Goal: Information Seeking & Learning: Learn about a topic

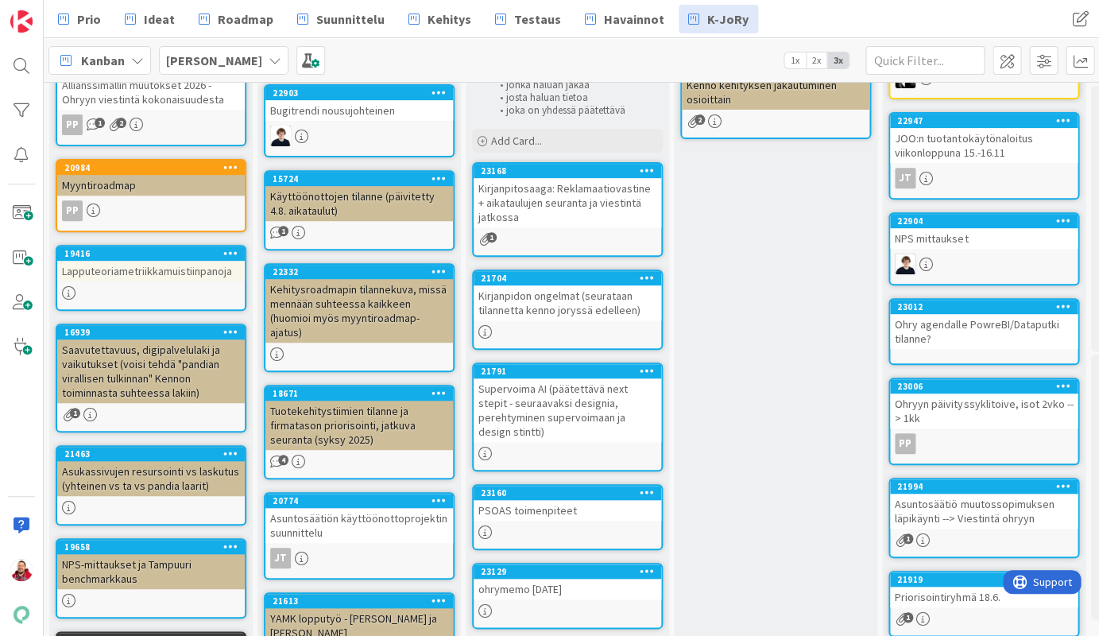
scroll to position [142, 0]
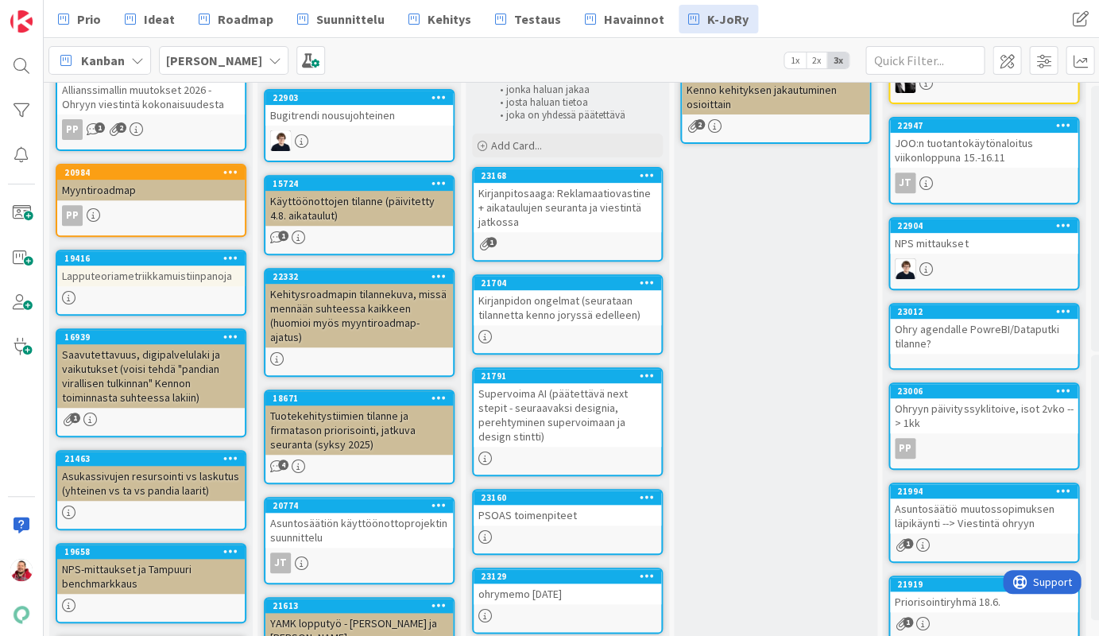
click at [544, 290] on div "Kirjanpidon ongelmat (seurataan tilannetta kenno joryssä edelleen)" at bounding box center [568, 307] width 188 height 35
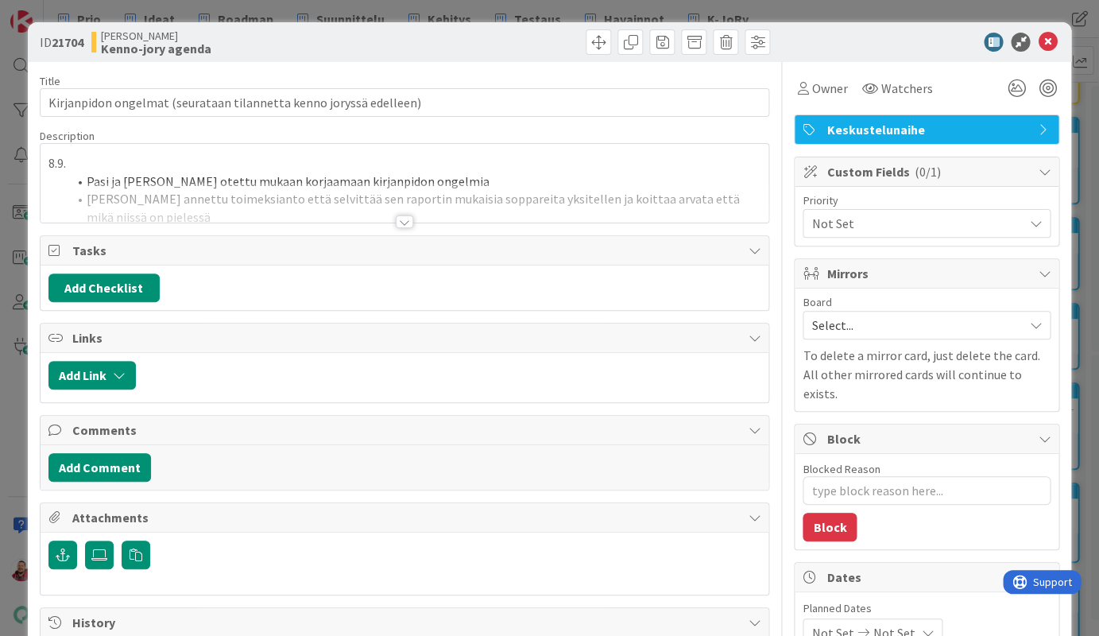
type textarea "x"
click at [404, 215] on div at bounding box center [404, 221] width 17 height 13
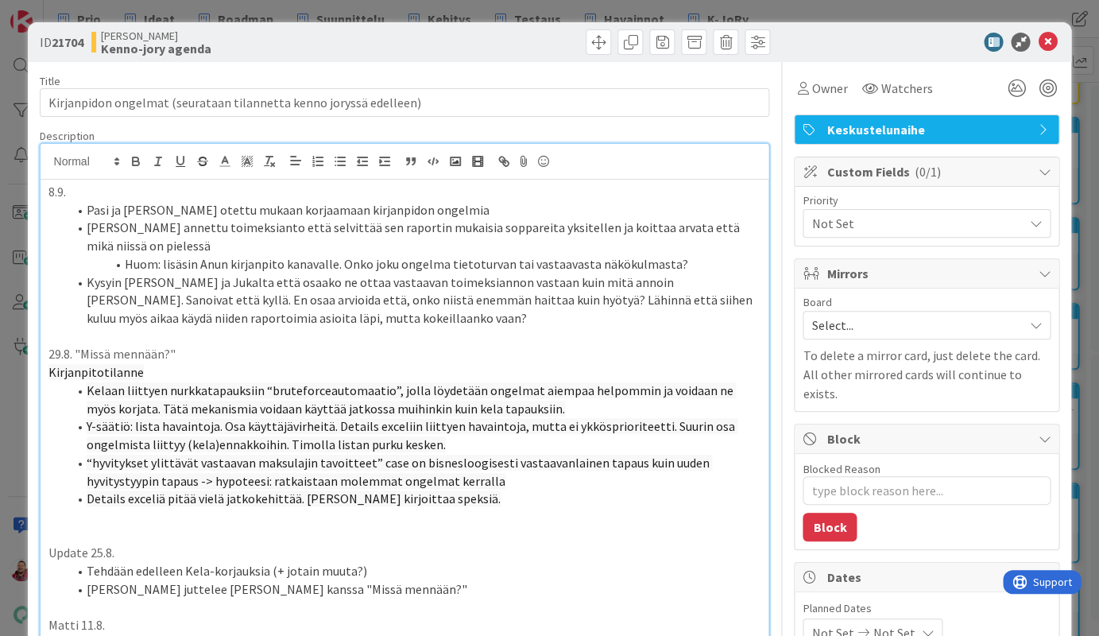
click at [581, 255] on li "Huom: lisäsin Anun kirjanpito kanavalle. Onko joku ongelma tietoturvan tai vast…" at bounding box center [415, 264] width 694 height 18
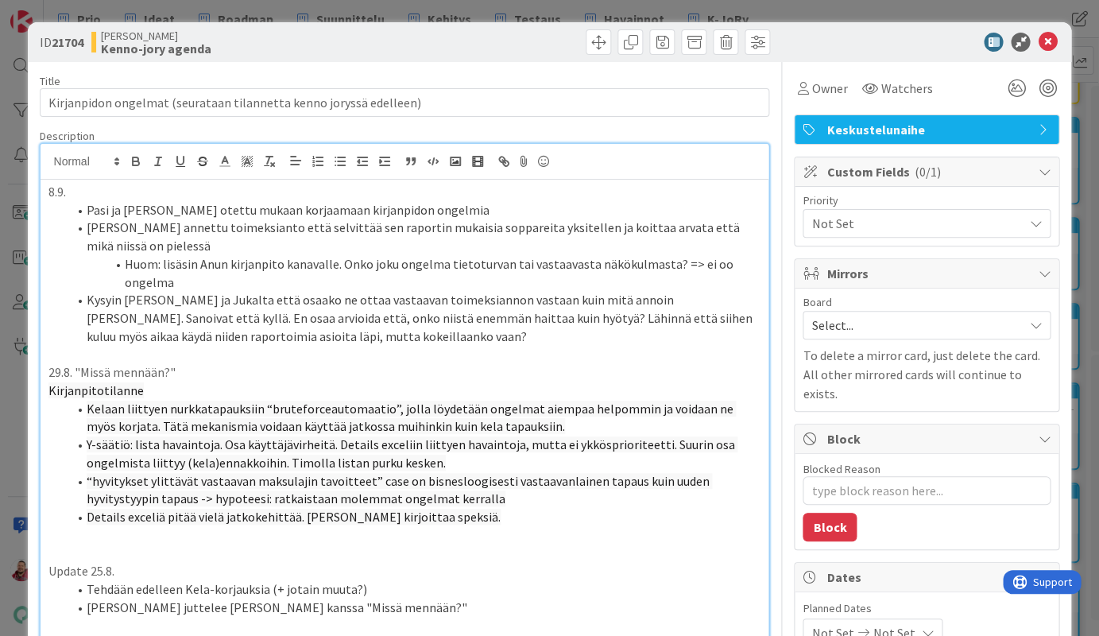
click at [945, 37] on icon at bounding box center [1047, 42] width 19 height 19
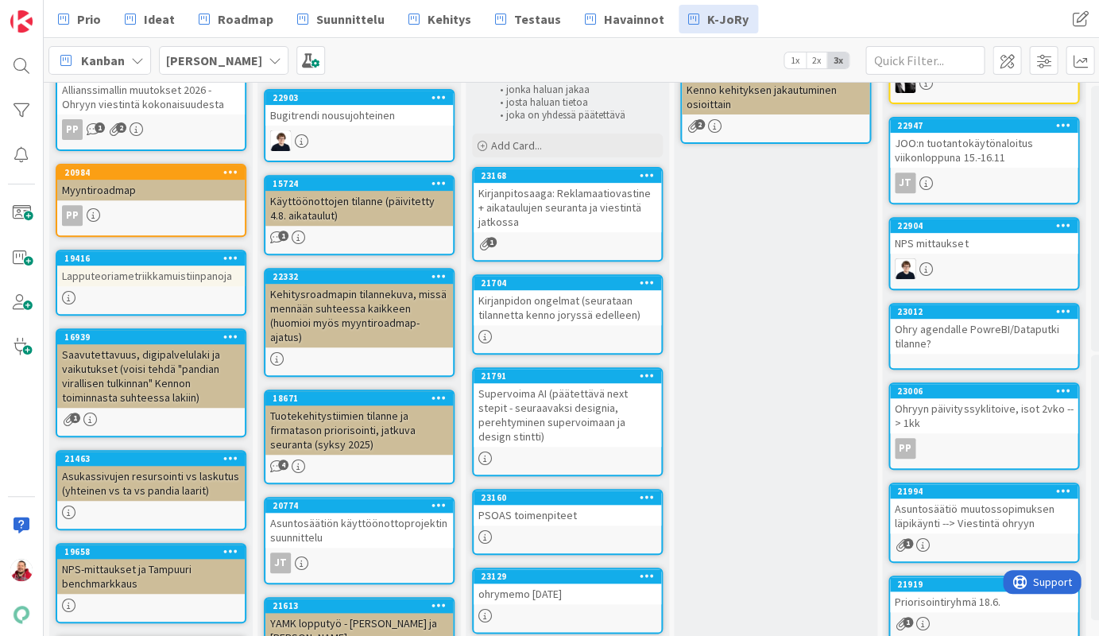
click at [570, 183] on div "Kirjanpitosaaga: Reklamaatiovastine + aikataulujen seuranta ja viestintä jatkos…" at bounding box center [568, 207] width 188 height 49
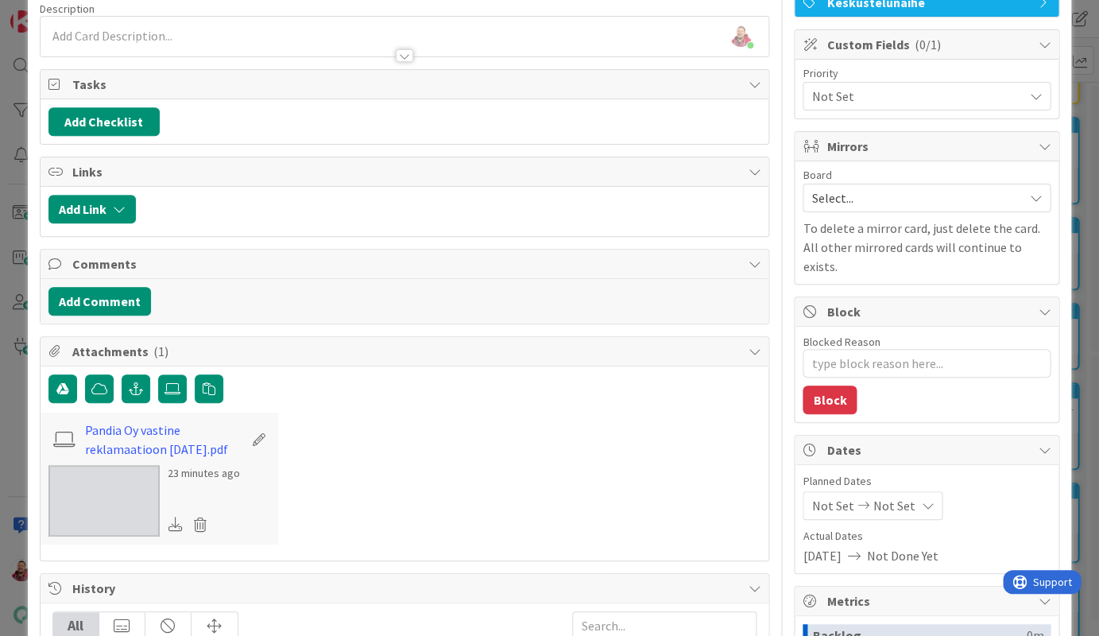
scroll to position [156, 0]
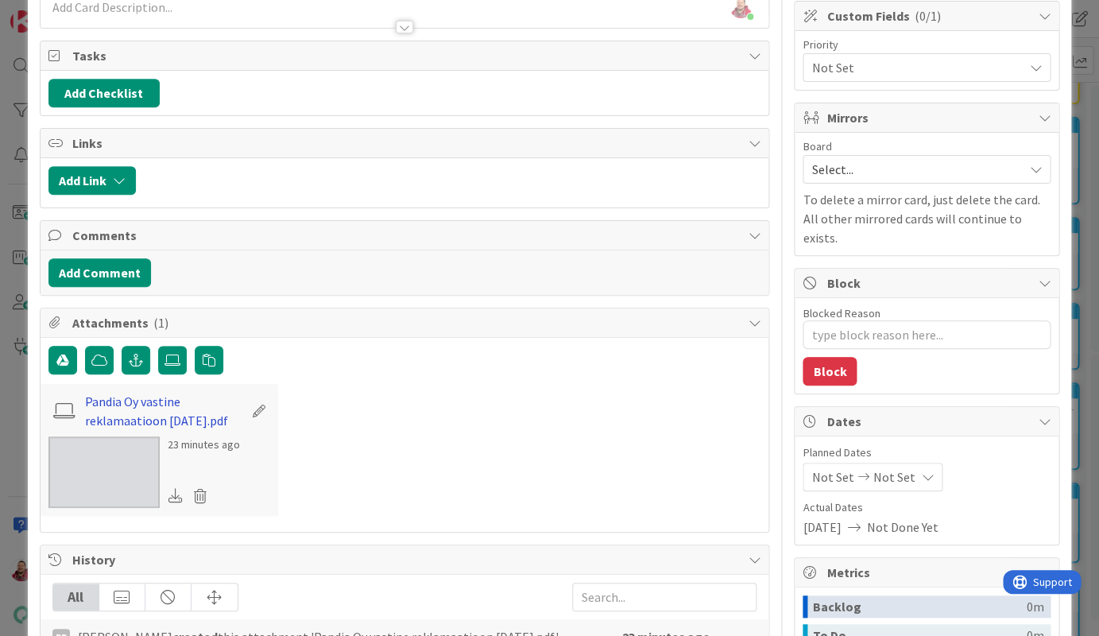
click at [98, 392] on link "Pandia Oy vastine reklamaatioon [DATE].pdf" at bounding box center [164, 411] width 158 height 38
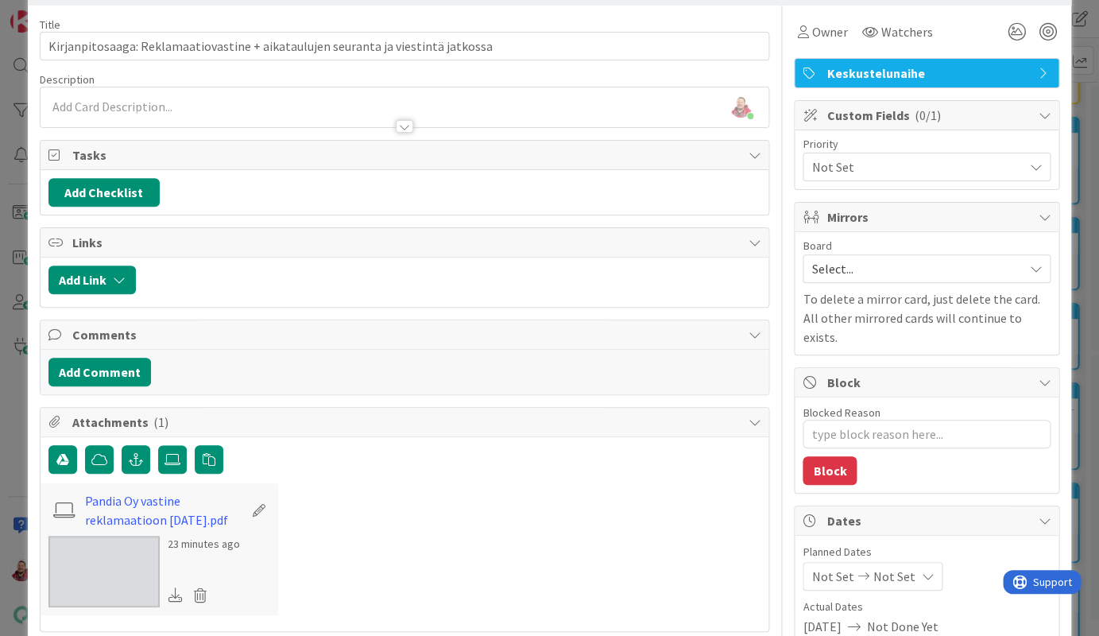
scroll to position [0, 0]
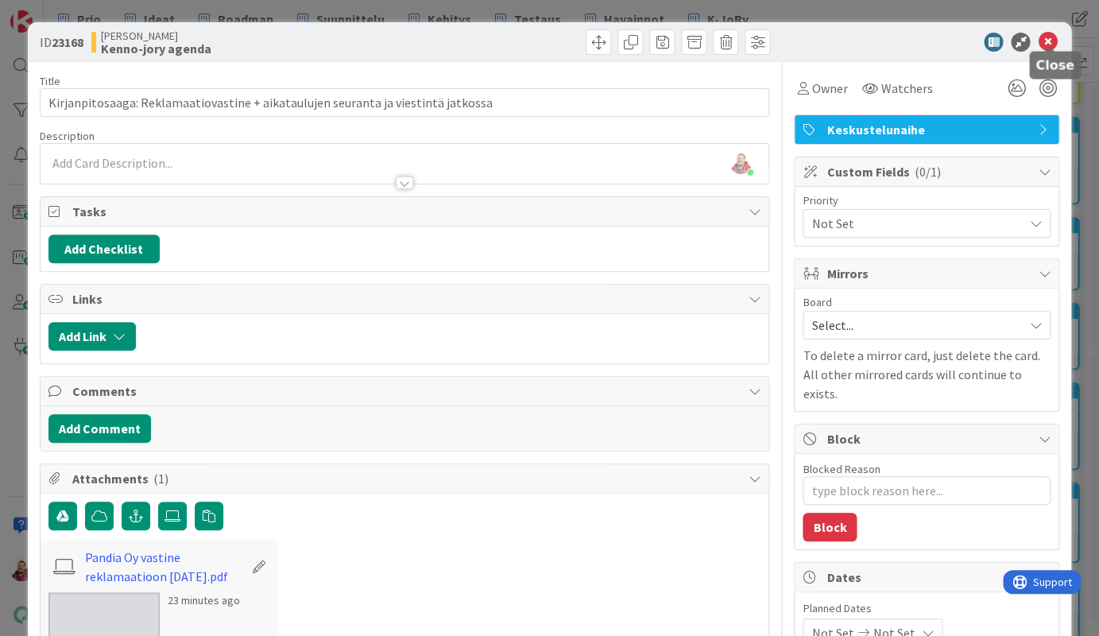
click at [945, 35] on icon at bounding box center [1047, 42] width 19 height 19
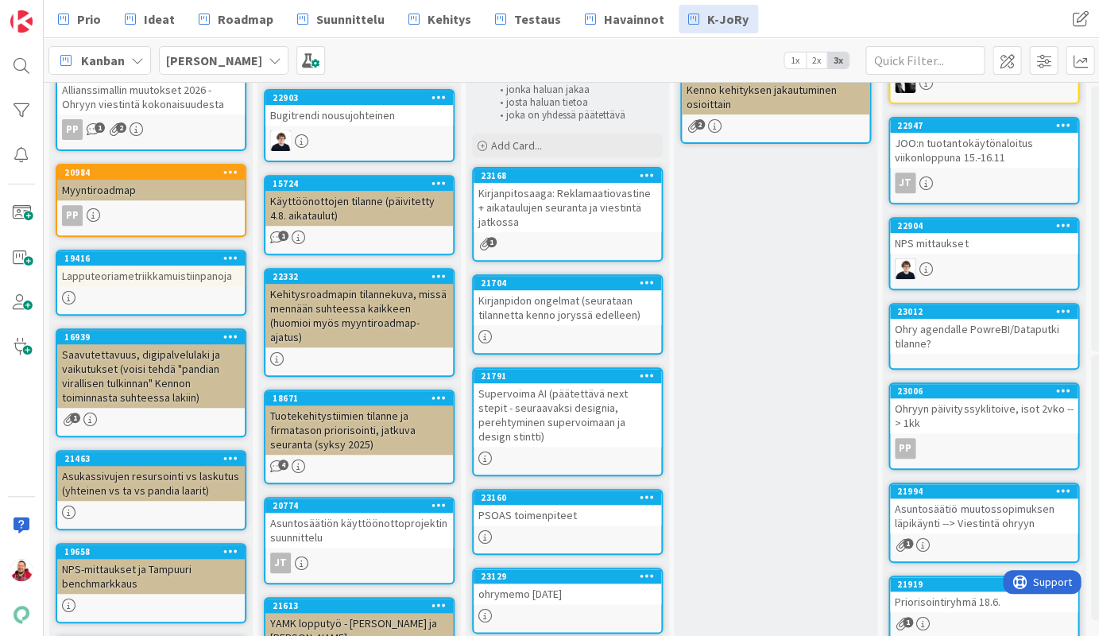
click at [557, 505] on div "PSOAS toimenpiteet" at bounding box center [568, 515] width 188 height 21
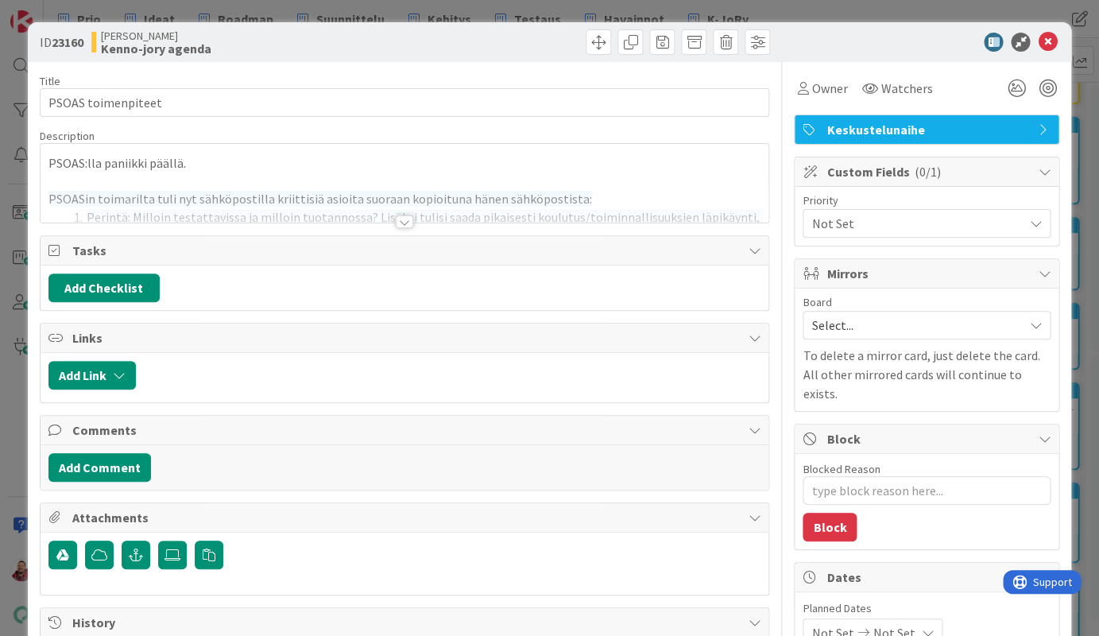
click at [400, 215] on div at bounding box center [404, 221] width 17 height 13
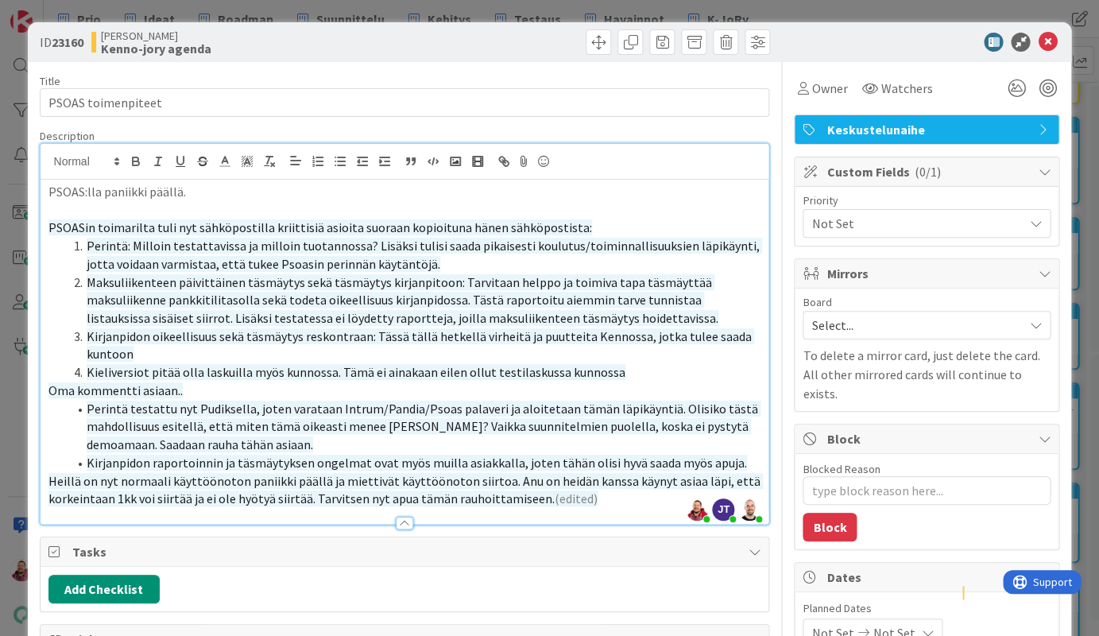
click at [659, 327] on li "Kirjanpidon oikeellisuus sekä täsmäytys reskontraan: Tässä tällä hetkellä virhe…" at bounding box center [415, 345] width 694 height 36
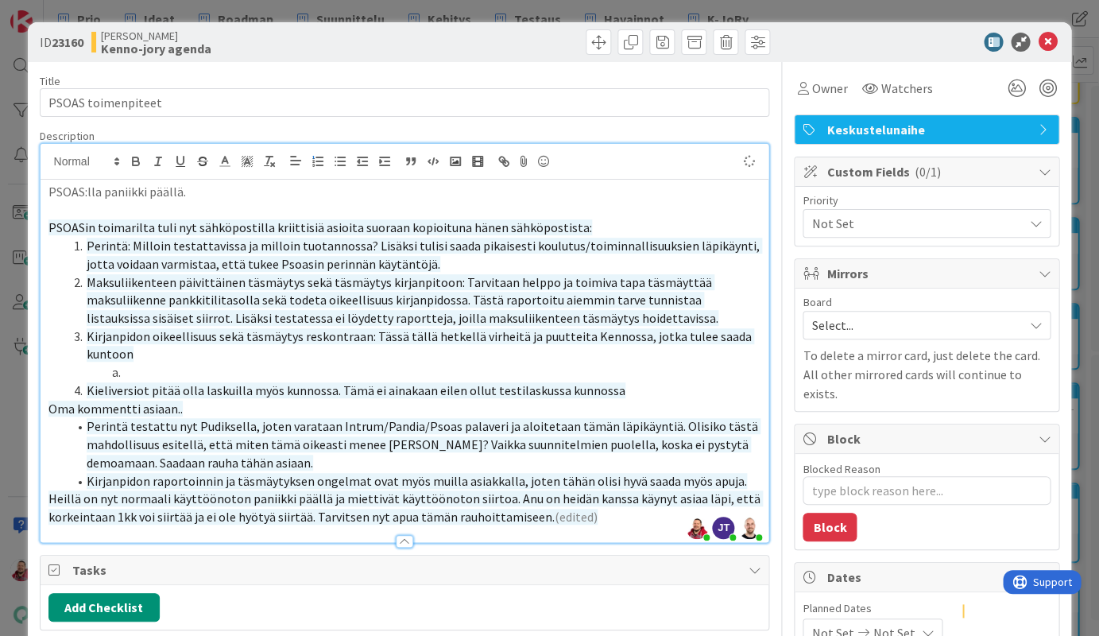
type textarea "x"
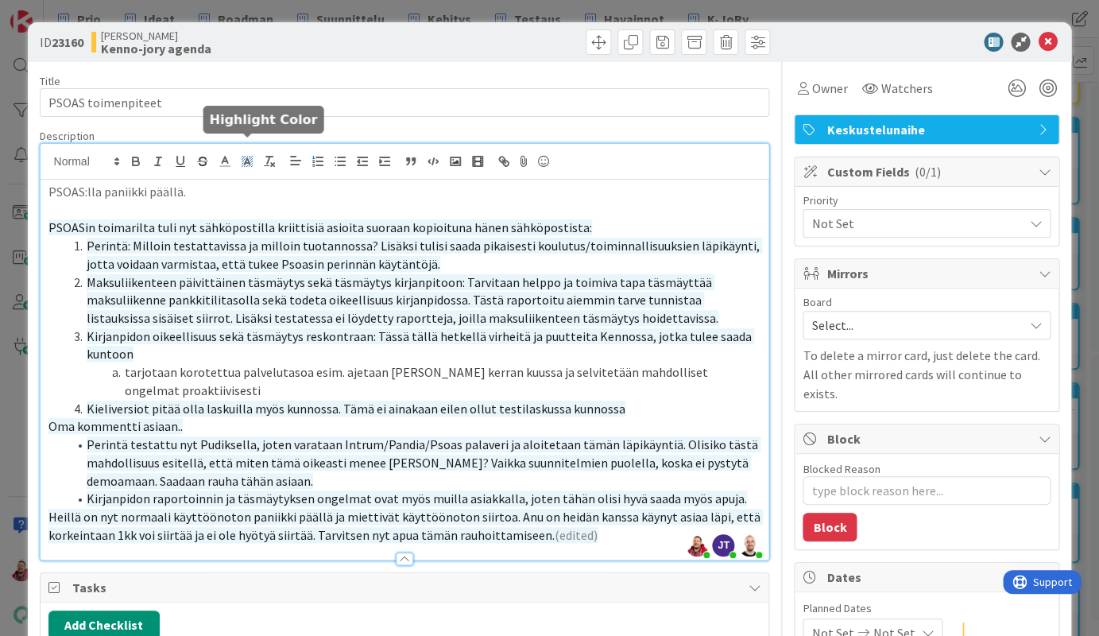
click at [246, 163] on line at bounding box center [247, 163] width 4 height 0
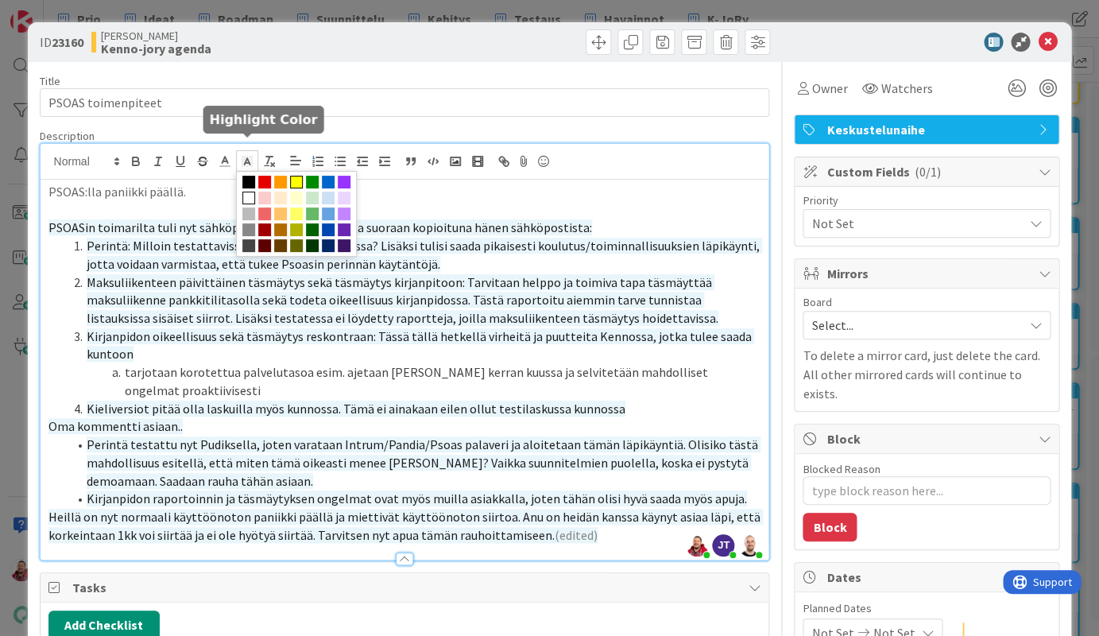
click at [297, 176] on span at bounding box center [296, 182] width 13 height 13
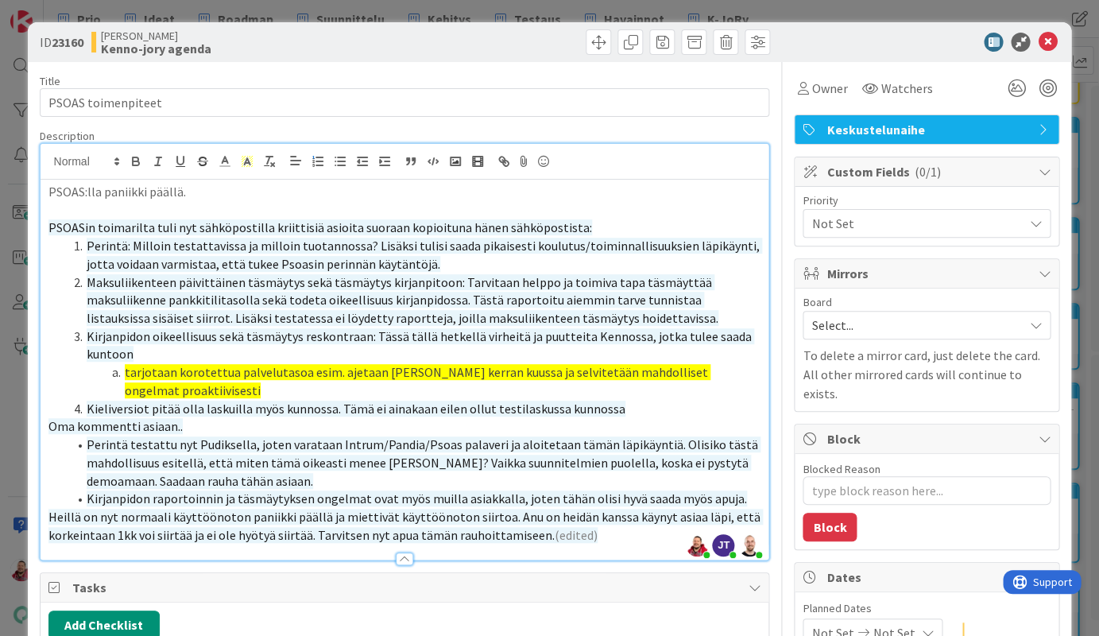
click at [304, 436] on span "Perintä testattu nyt Pudiksella, joten varataan Intrum/Pandia/Psoas palaveri ja…" at bounding box center [424, 462] width 674 height 52
click at [945, 41] on icon at bounding box center [1047, 42] width 19 height 19
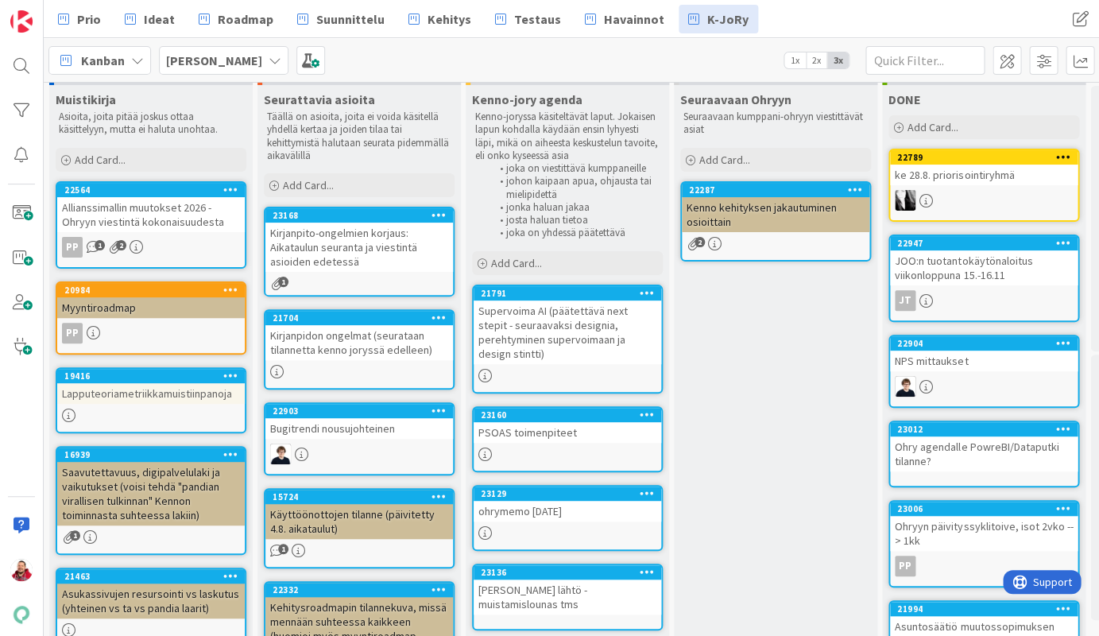
scroll to position [25, 0]
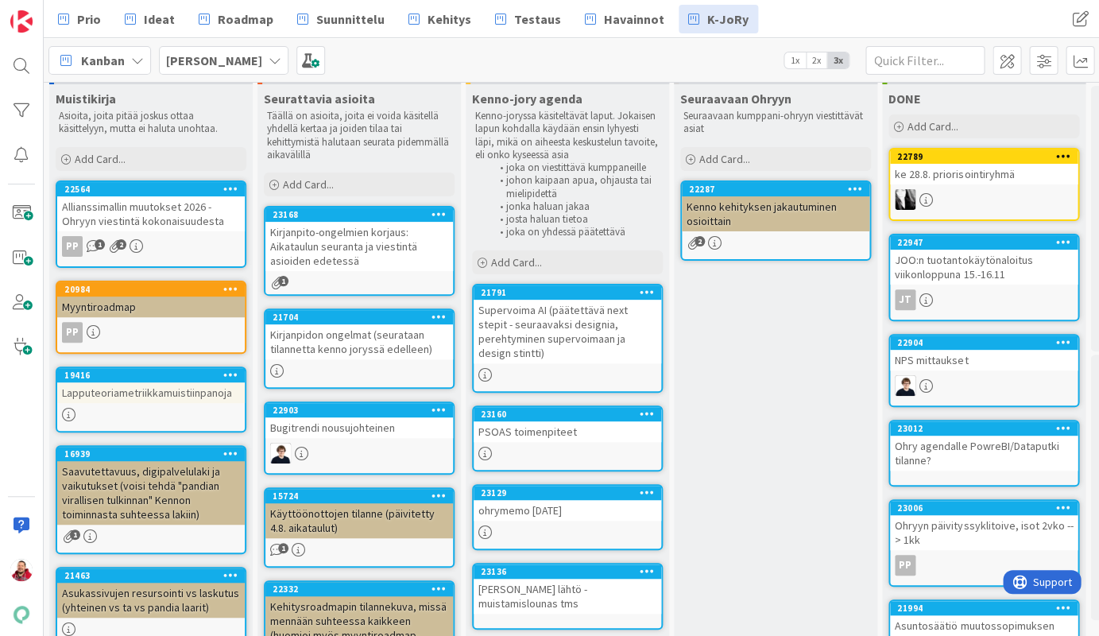
click at [548, 421] on div "PSOAS toimenpiteet" at bounding box center [568, 431] width 188 height 21
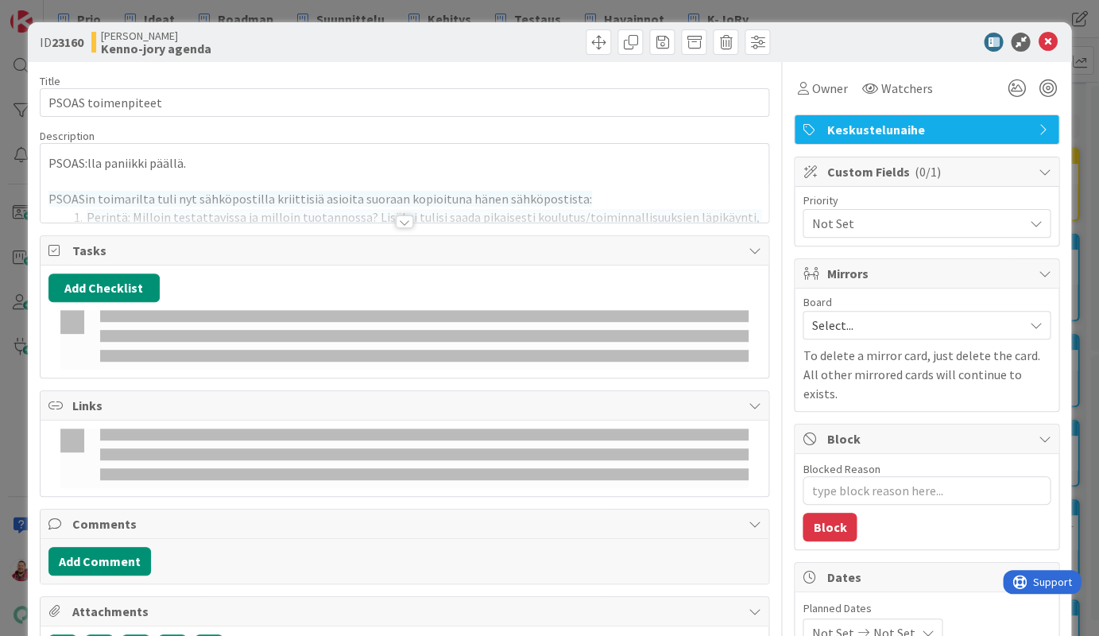
type textarea "x"
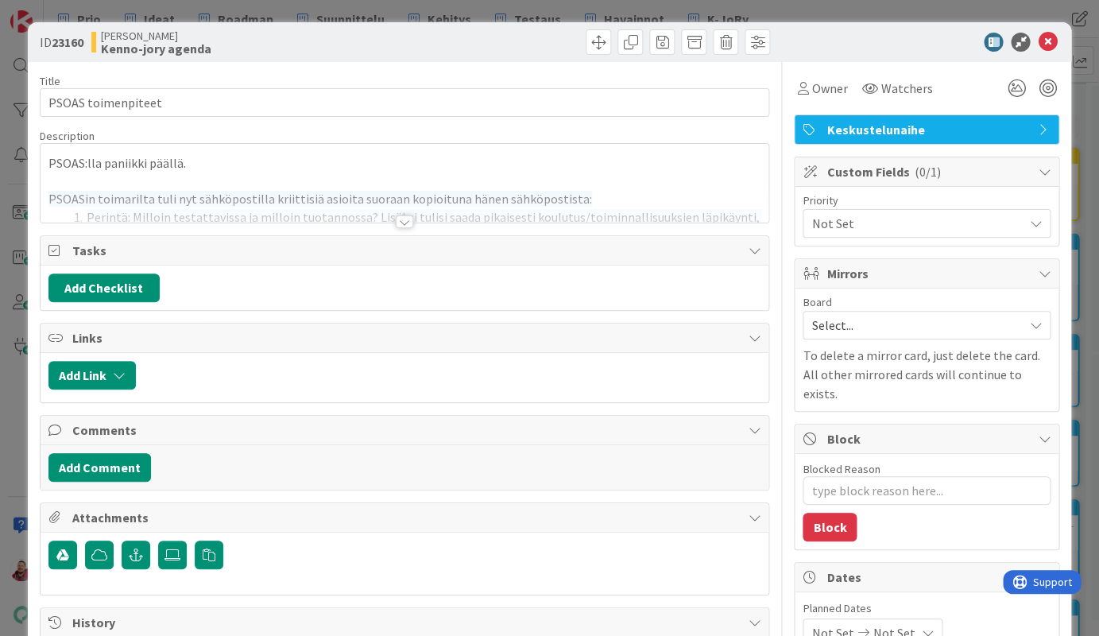
click at [400, 215] on div at bounding box center [404, 221] width 17 height 13
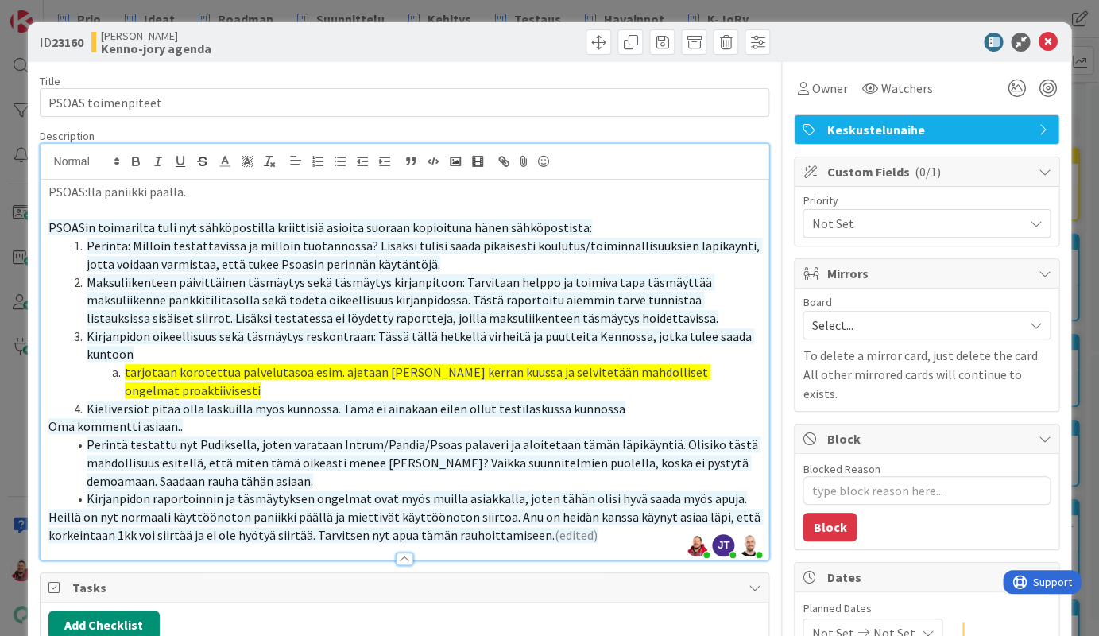
click at [520, 400] on li "Kieliversiot pitää olla laskuilla myös kunnossa. Tämä ei ainakaan eilen ollut t…" at bounding box center [415, 409] width 694 height 18
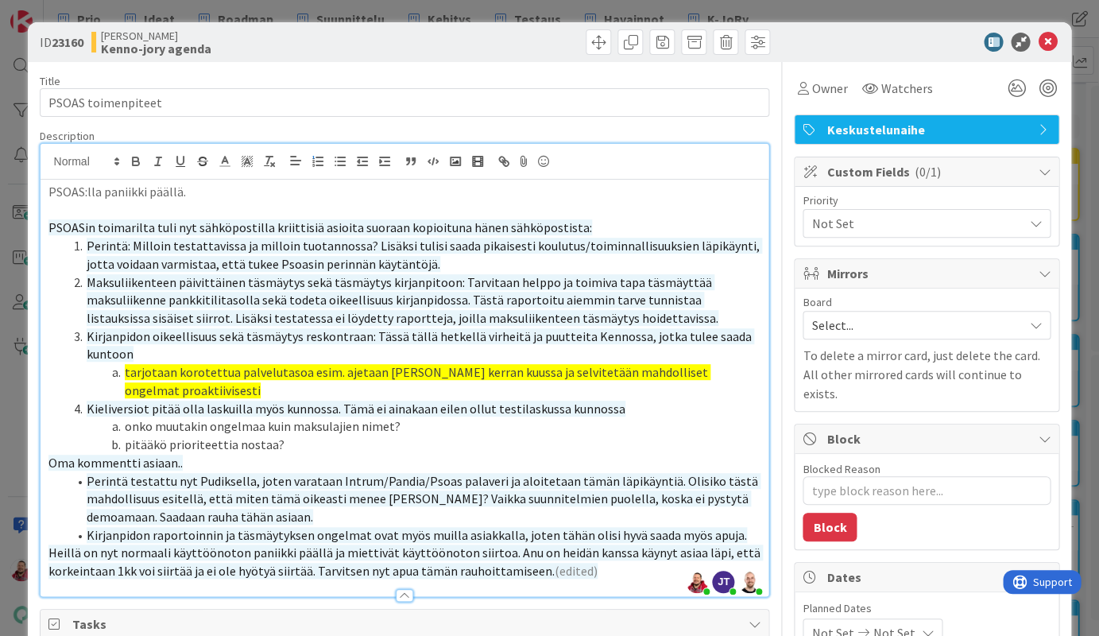
click at [246, 237] on li "Perintä: Milloin testattavissa ja milloin tuotannossa? Lisäksi tulisi saada pik…" at bounding box center [415, 255] width 694 height 36
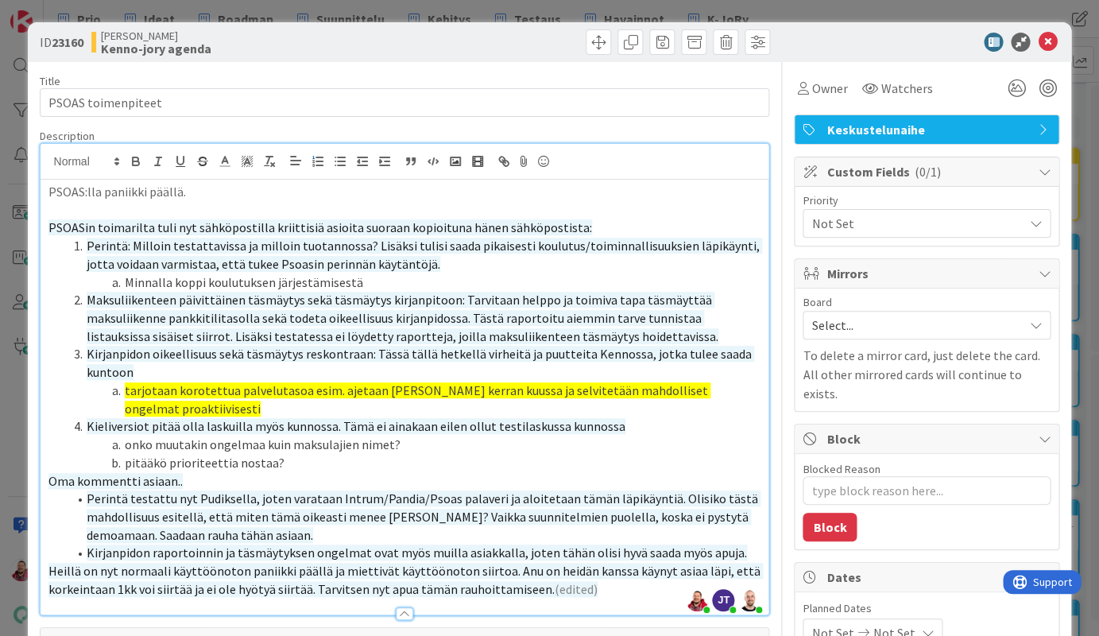
click at [515, 29] on div at bounding box center [590, 41] width 362 height 25
click at [945, 35] on icon at bounding box center [1047, 42] width 19 height 19
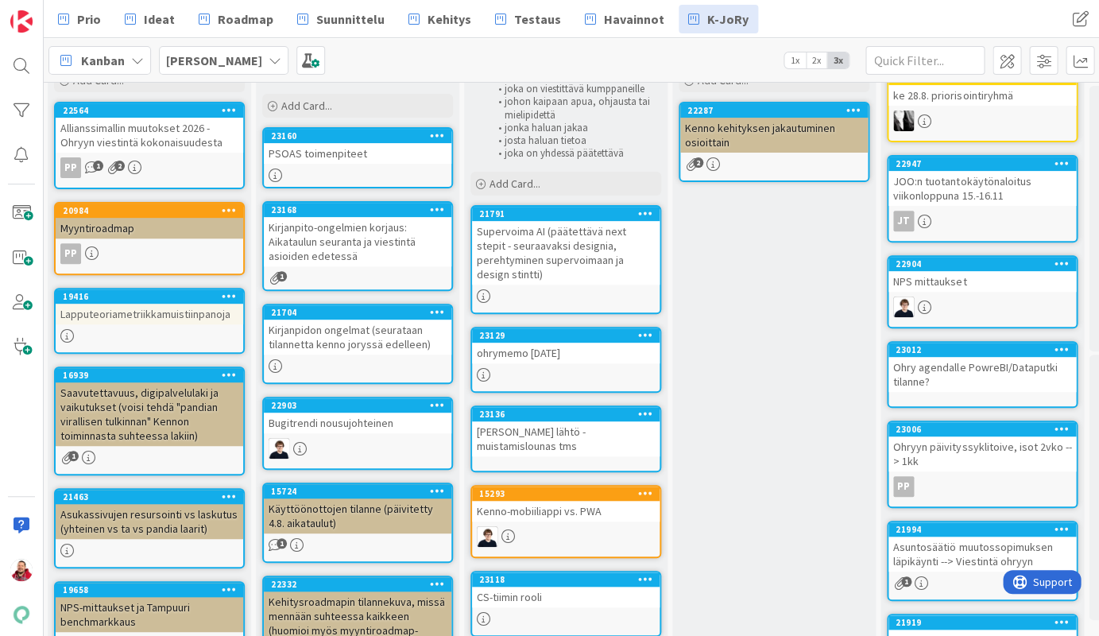
scroll to position [97, 2]
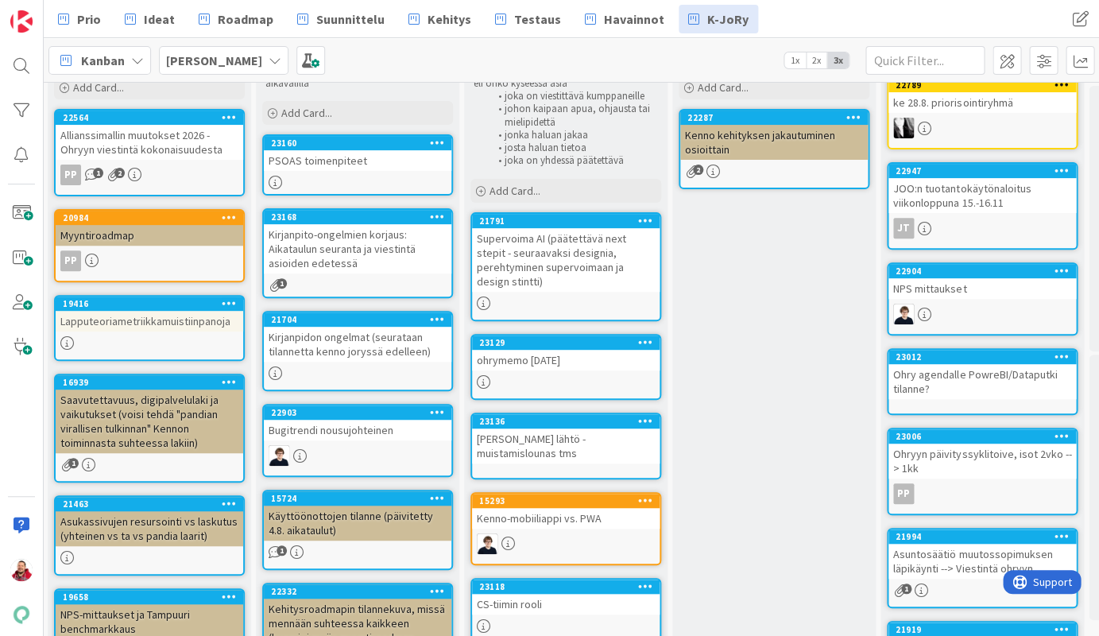
click at [346, 150] on div "PSOAS toimenpiteet" at bounding box center [358, 160] width 188 height 21
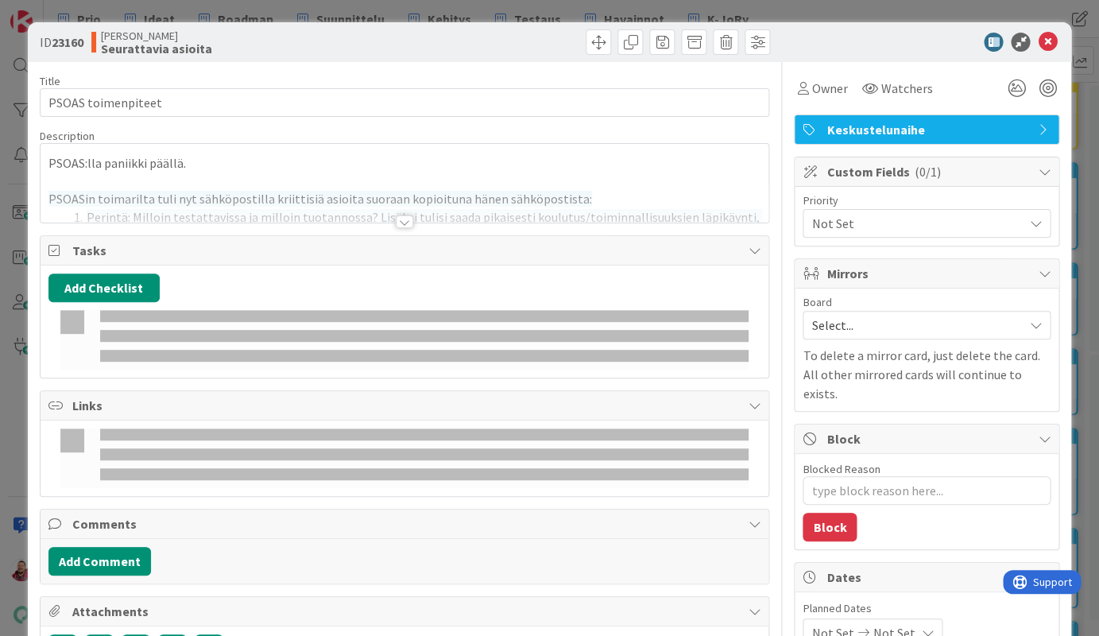
type textarea "x"
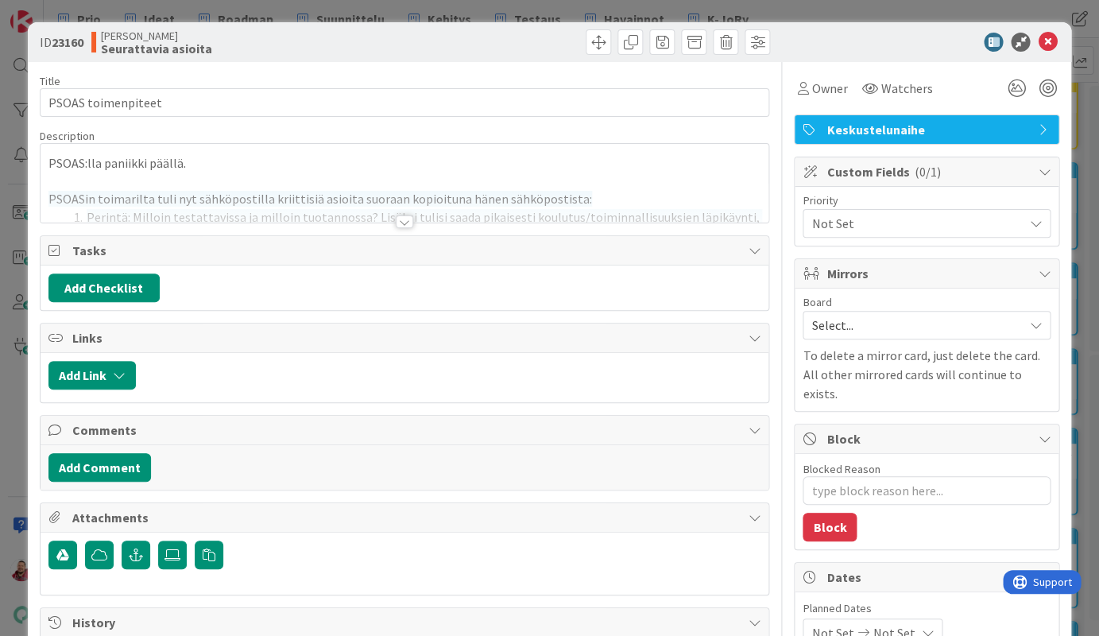
click at [404, 215] on div at bounding box center [404, 221] width 17 height 13
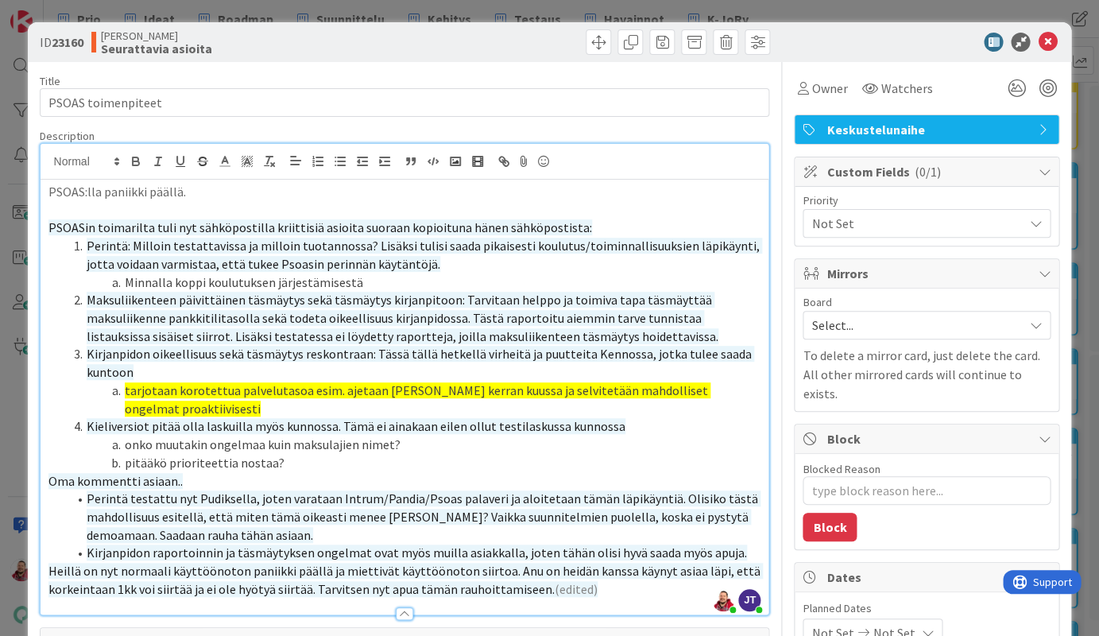
click at [261, 201] on p at bounding box center [404, 210] width 713 height 18
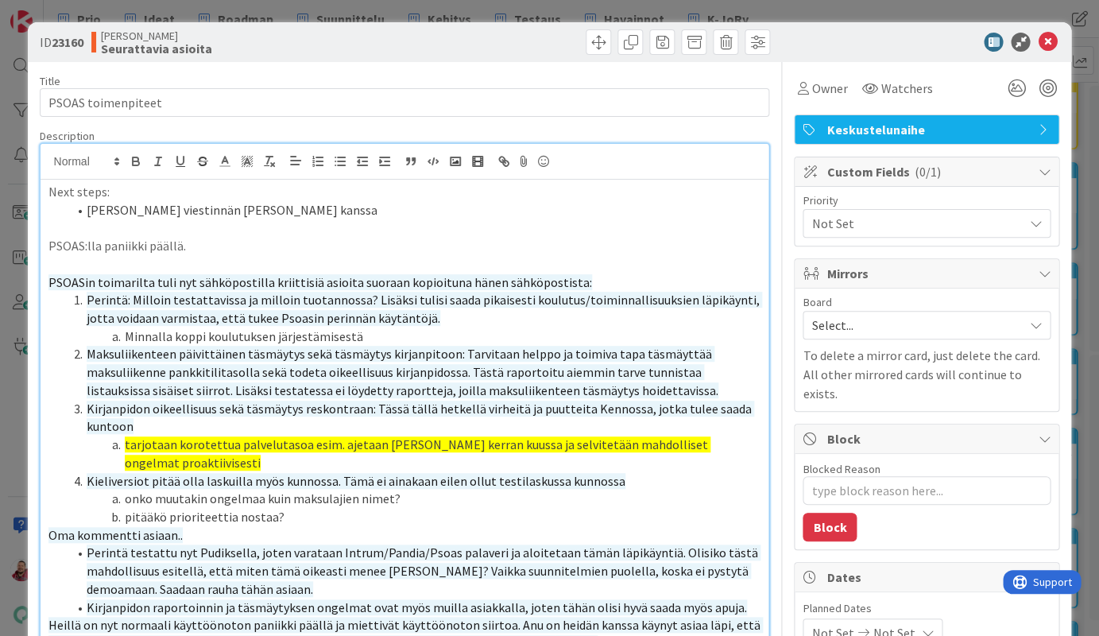
click at [890, 27] on div "ID 23160 [PERSON_NAME] asioita" at bounding box center [550, 42] width 1044 height 40
click at [945, 38] on icon at bounding box center [1047, 42] width 19 height 19
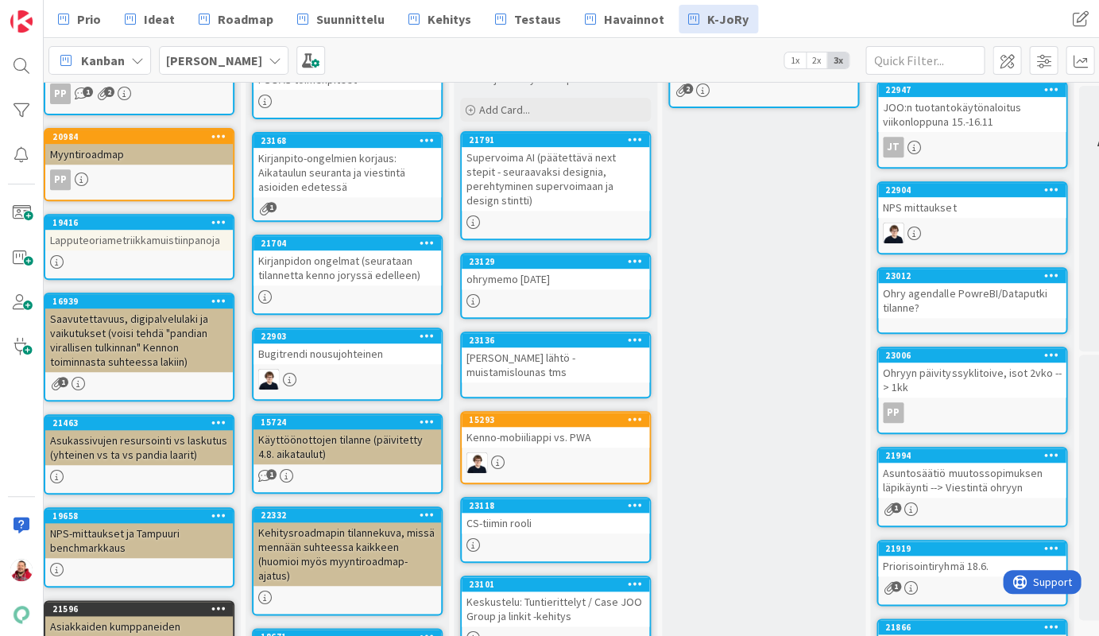
scroll to position [178, 10]
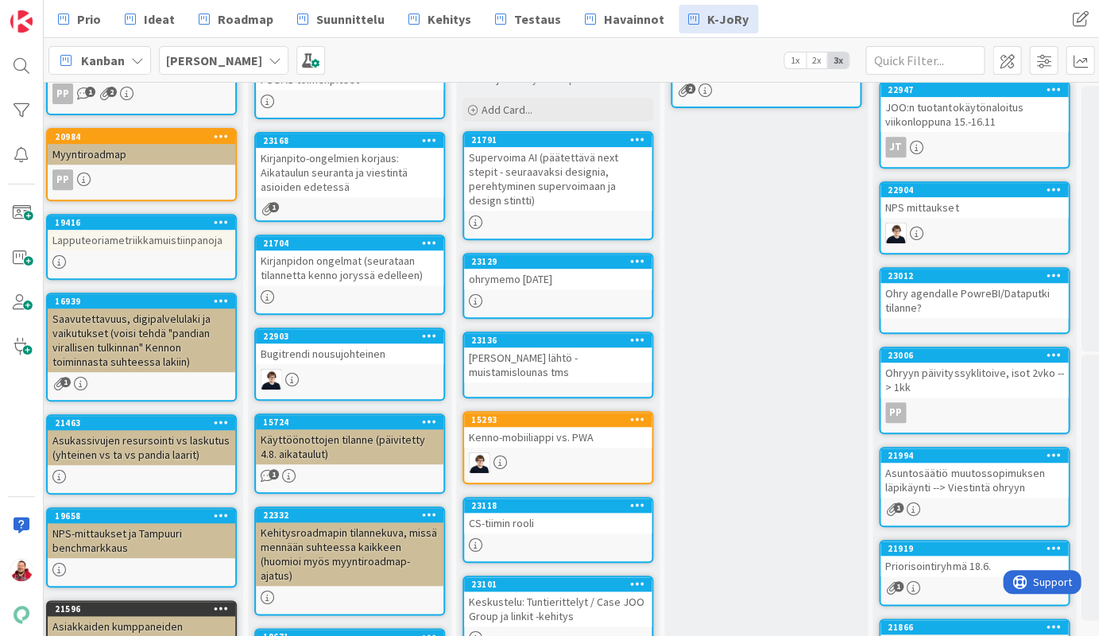
click at [542, 147] on div "Supervoima AI (päätettävä next stepit - seuraavaksi designia, perehtyminen supe…" at bounding box center [558, 179] width 188 height 64
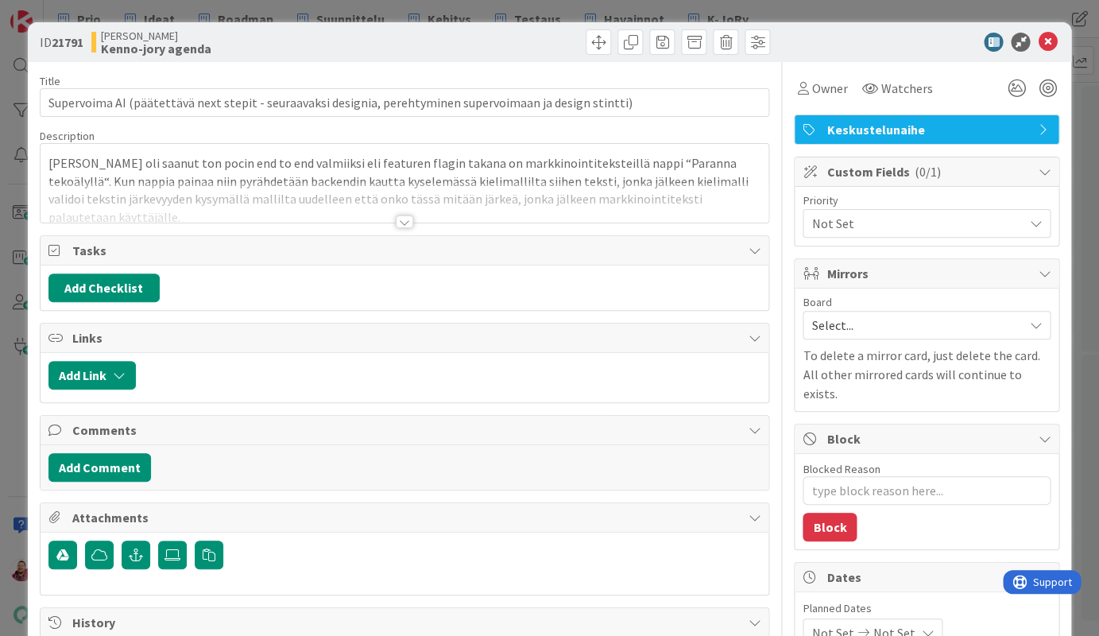
click at [403, 215] on div at bounding box center [404, 221] width 17 height 13
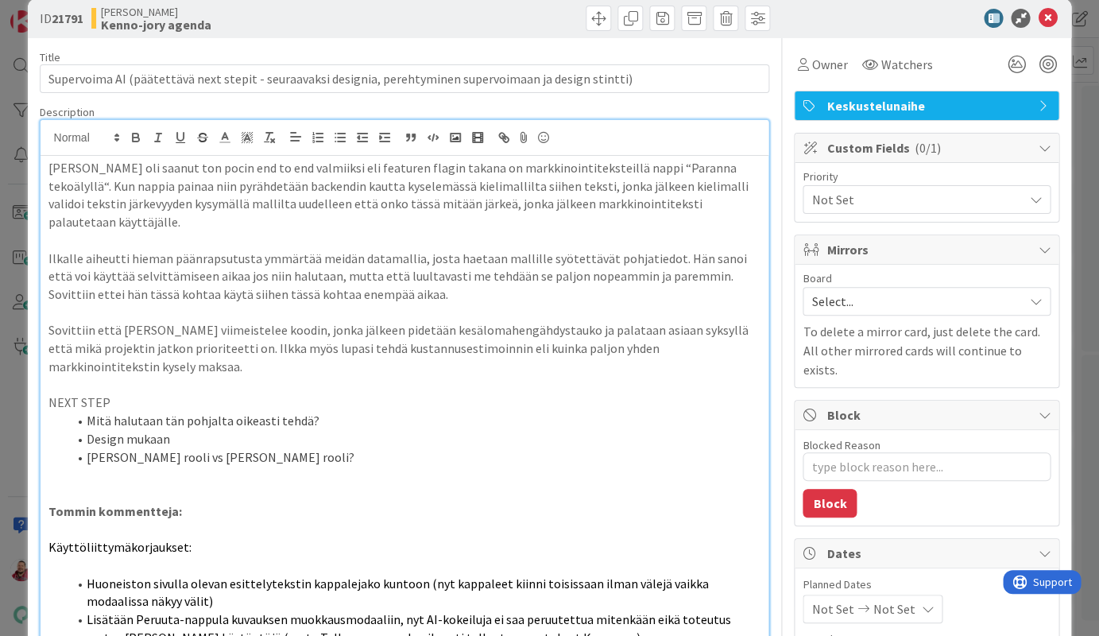
scroll to position [23, 0]
click at [945, 13] on icon at bounding box center [1047, 19] width 19 height 19
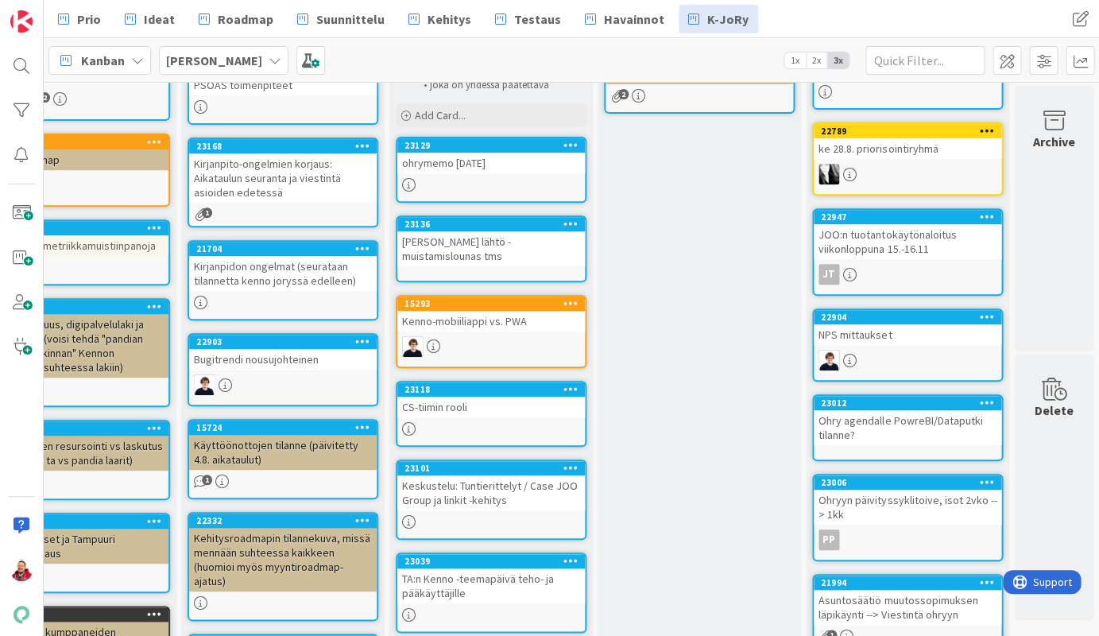
scroll to position [172, 77]
click at [473, 140] on div "23129" at bounding box center [494, 145] width 180 height 11
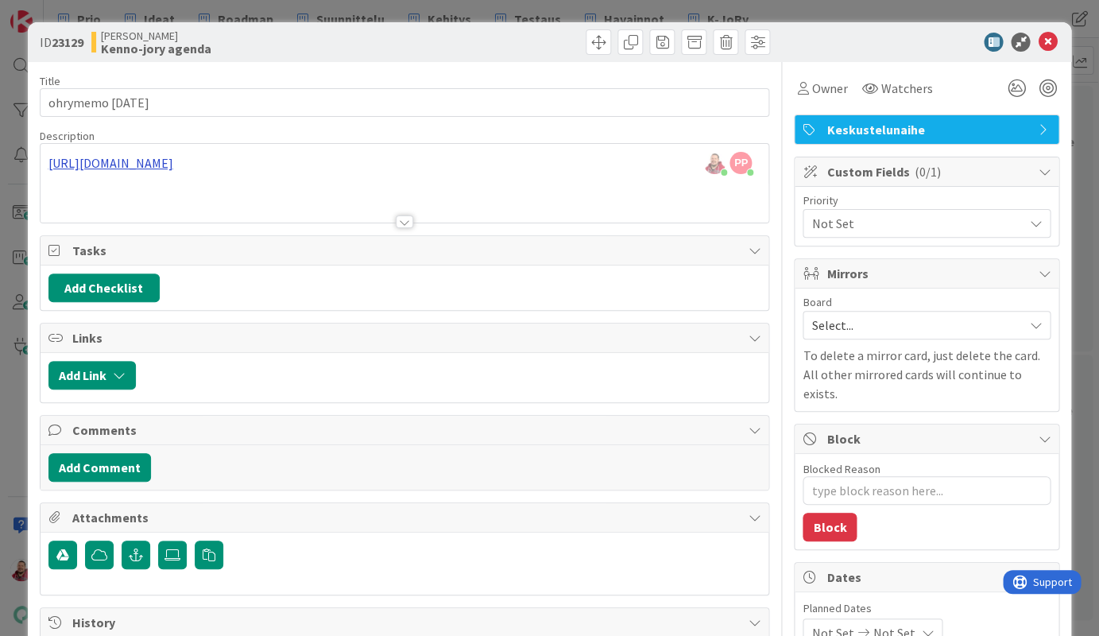
click at [255, 149] on div "[PERSON_NAME] just joined PP [PERSON_NAME] just joined [URL][DOMAIN_NAME]" at bounding box center [405, 183] width 729 height 79
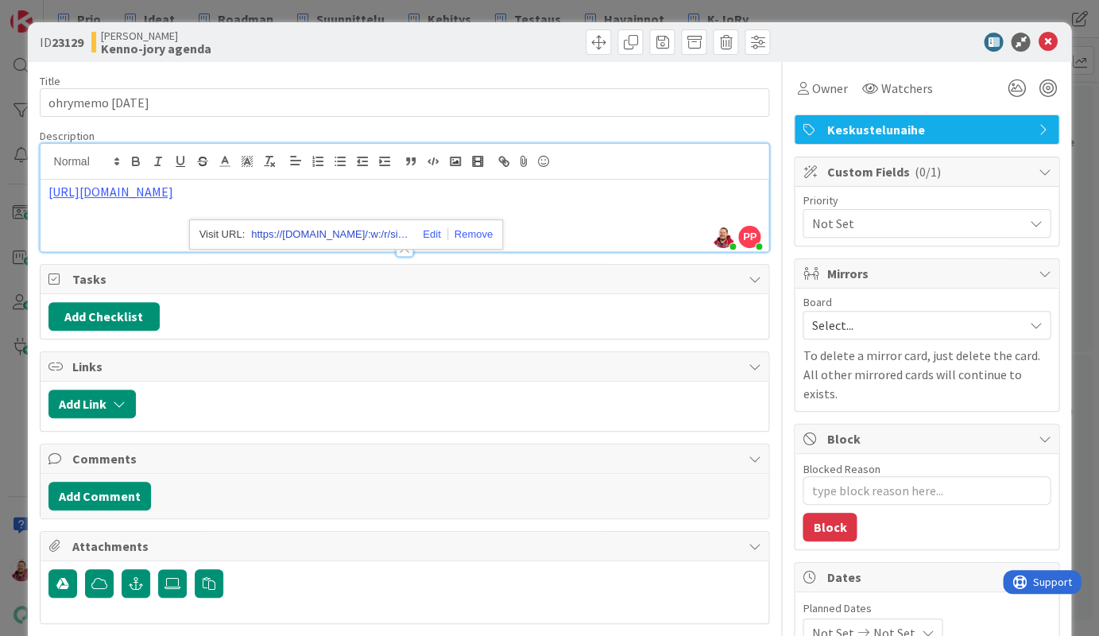
click at [299, 224] on link "https://[DOMAIN_NAME]/:w:/r/sites/PandiaSopimukset/_layouts/15/Doc.aspx?action=…" at bounding box center [330, 234] width 159 height 21
click at [945, 41] on icon at bounding box center [1047, 42] width 19 height 19
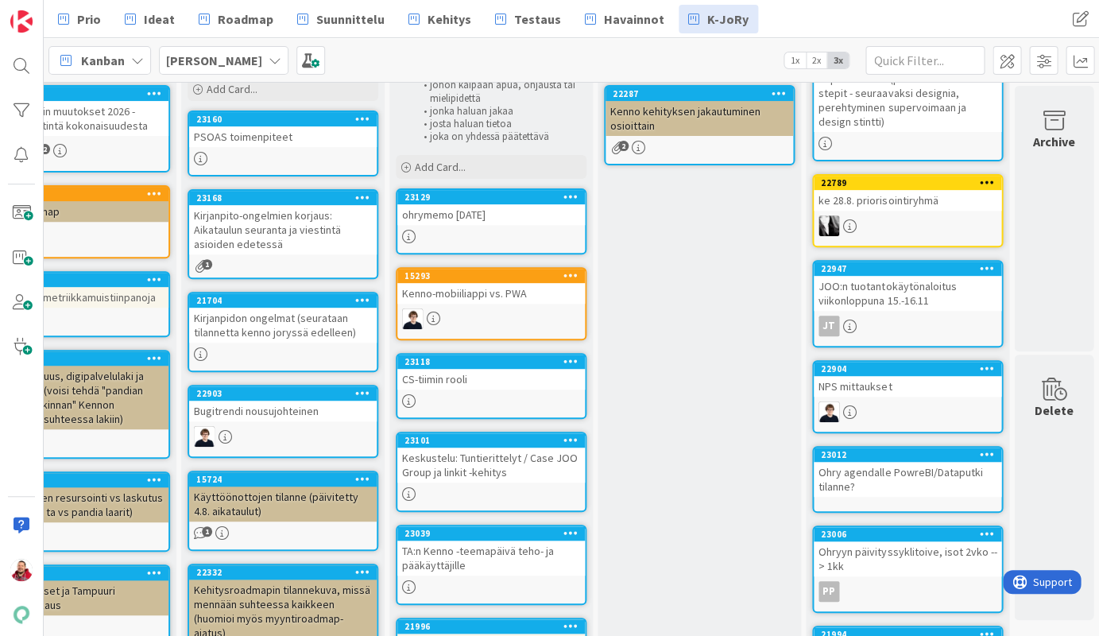
scroll to position [122, 77]
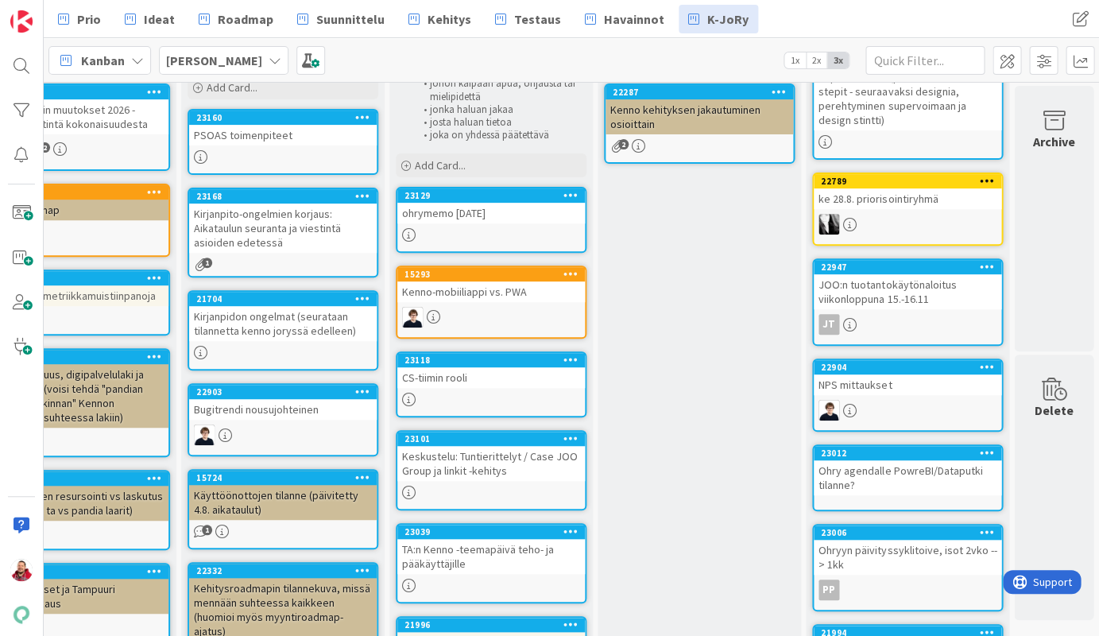
click at [483, 446] on div "Keskustelu: Tuntierittelyt / Case JOO Group ja linkit -kehitys" at bounding box center [491, 463] width 188 height 35
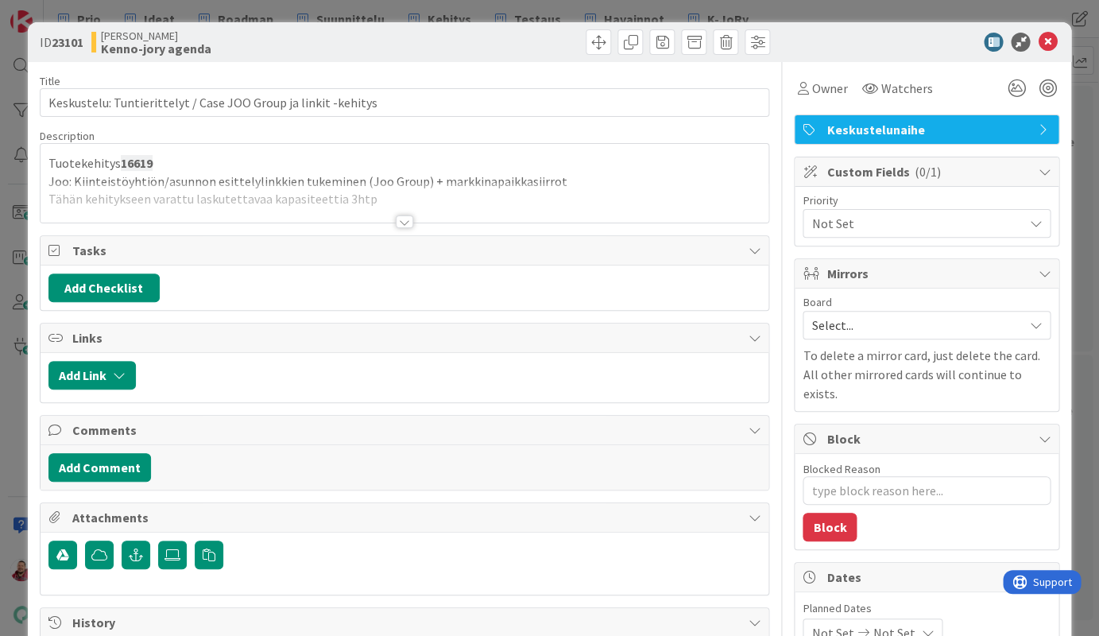
click at [404, 215] on div at bounding box center [404, 221] width 17 height 13
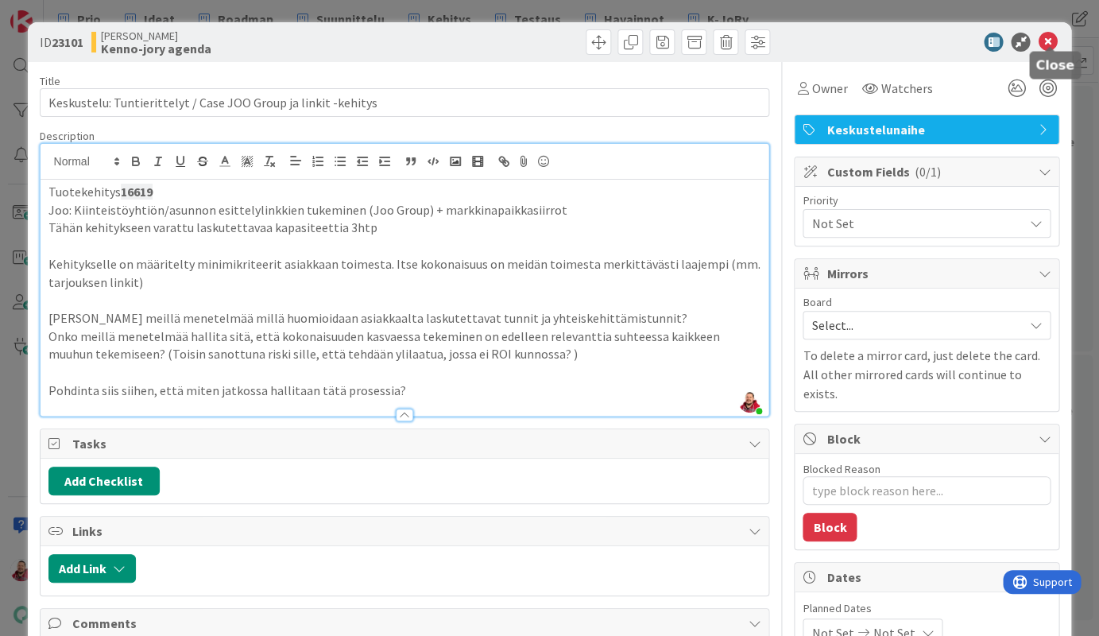
click at [945, 34] on icon at bounding box center [1047, 42] width 19 height 19
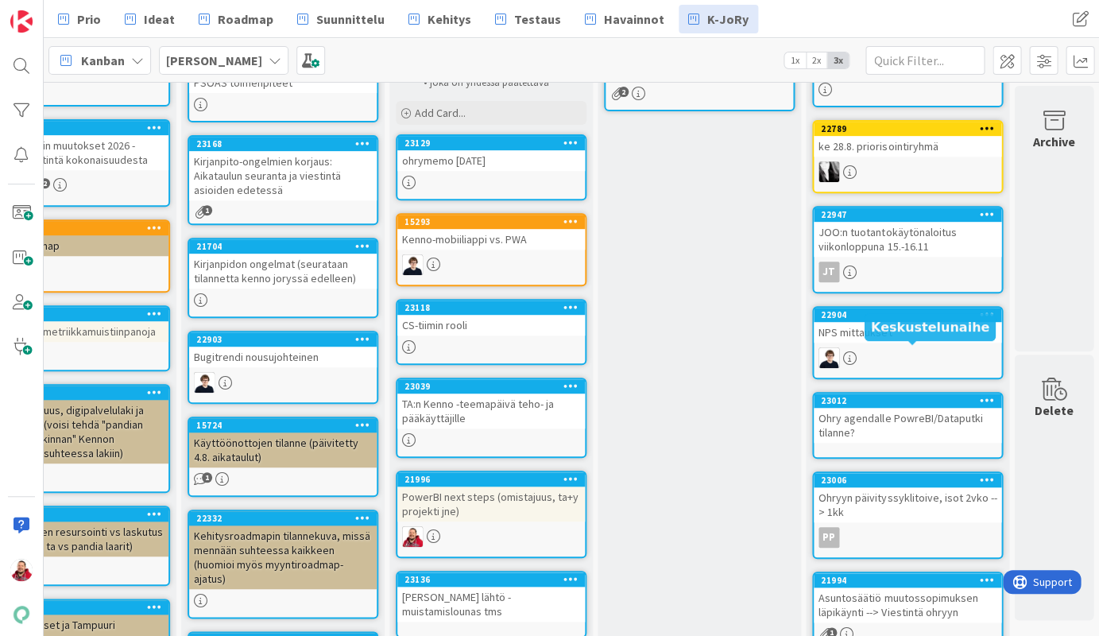
scroll to position [188, 76]
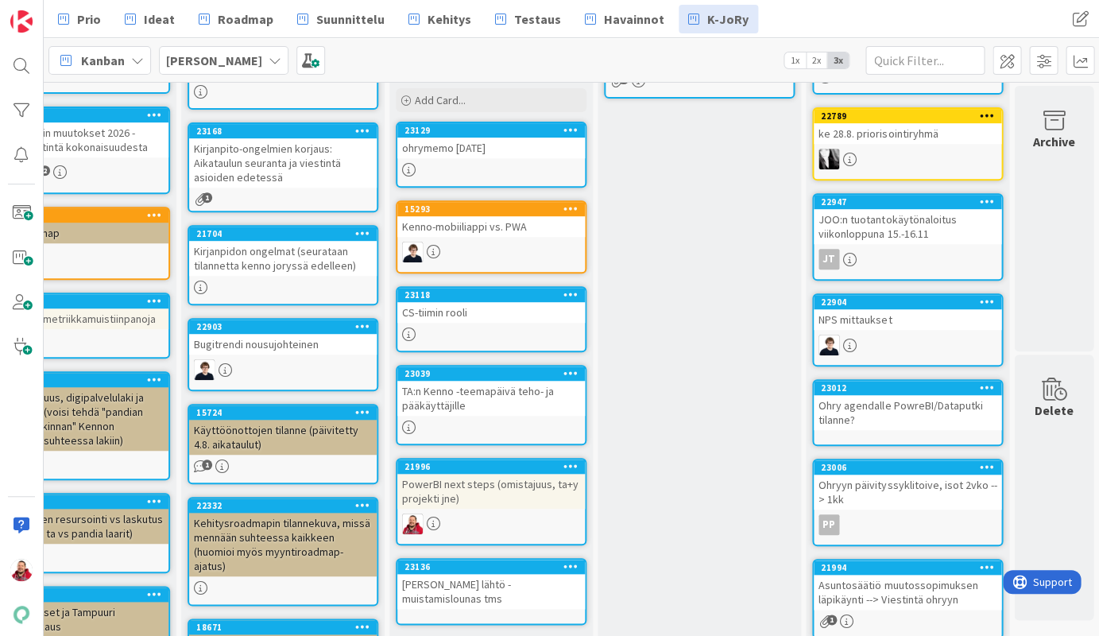
click at [490, 216] on div "Kenno-mobiiliappi vs. PWA" at bounding box center [491, 226] width 188 height 21
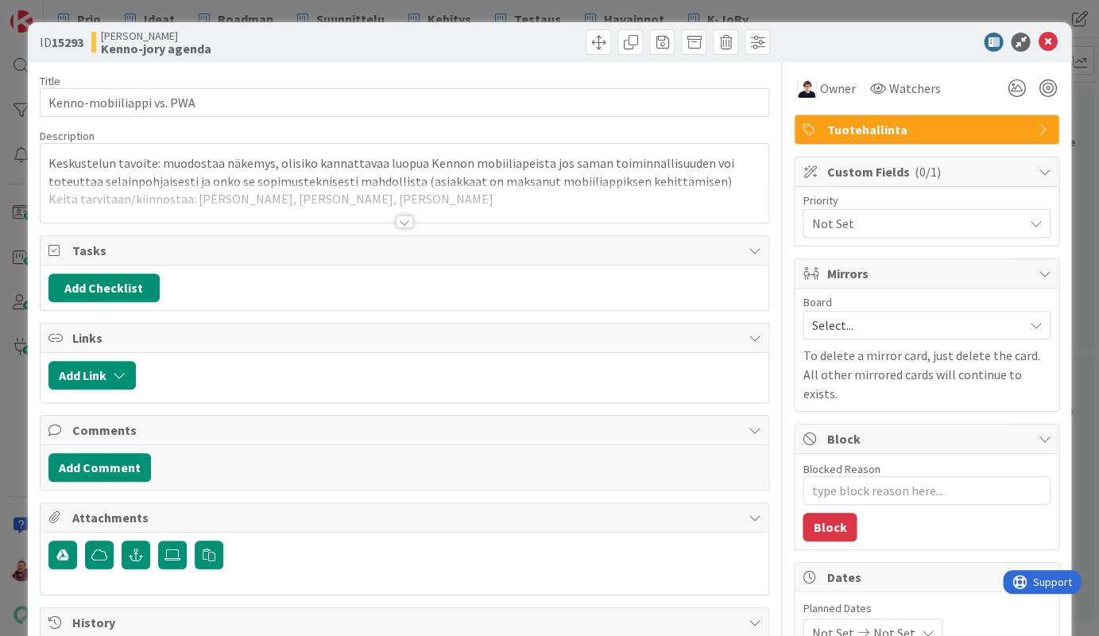
click at [408, 215] on div at bounding box center [404, 221] width 17 height 13
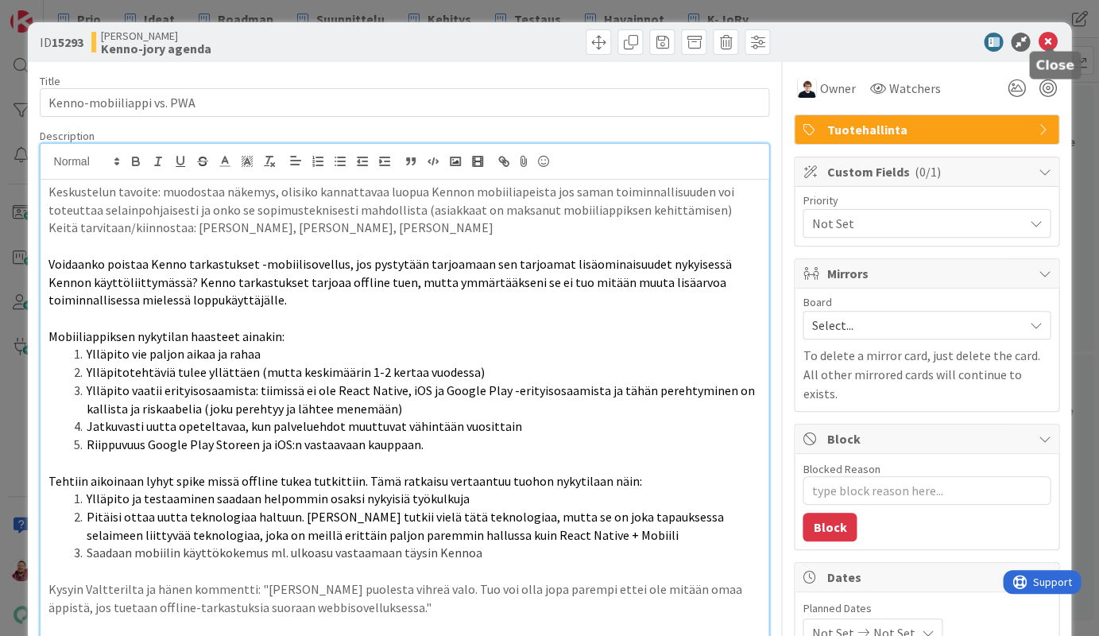
click at [945, 37] on icon at bounding box center [1047, 42] width 19 height 19
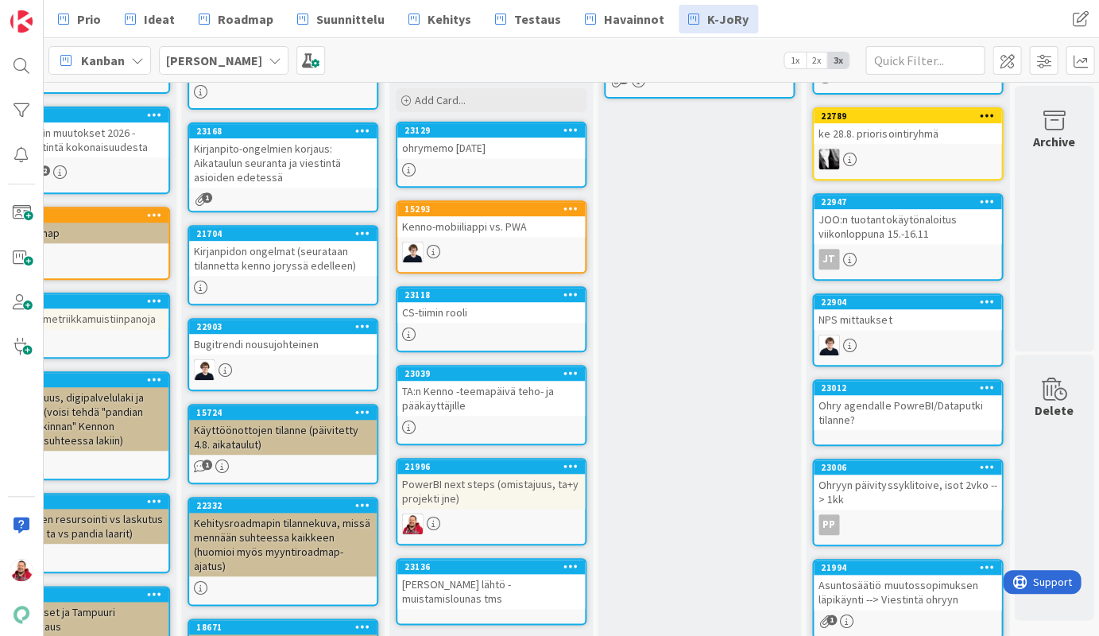
scroll to position [178, 76]
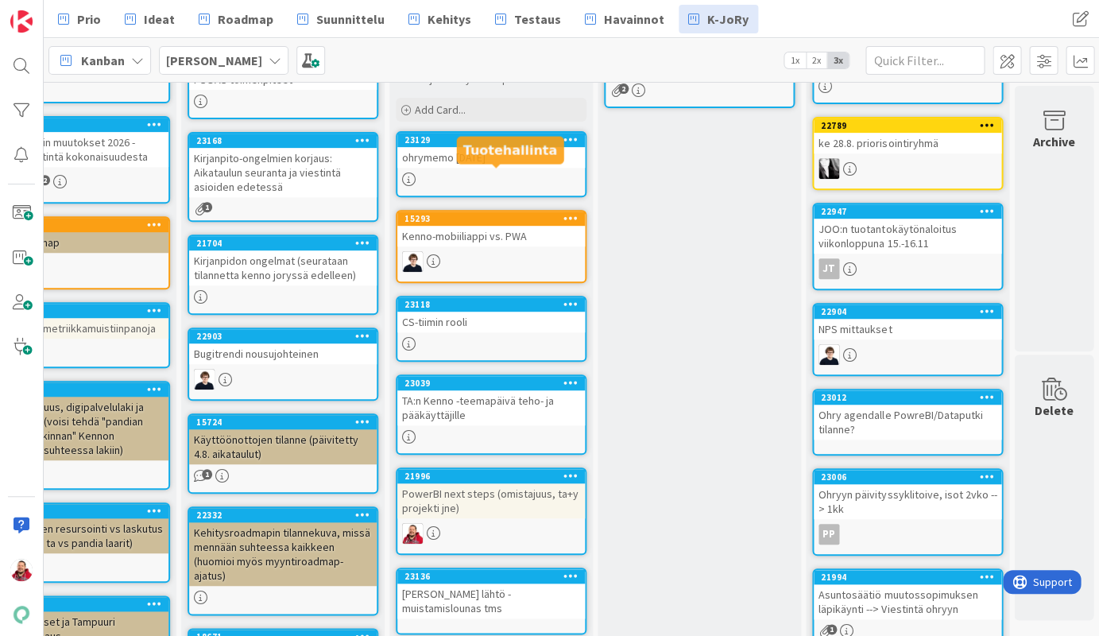
click at [461, 213] on div "15293" at bounding box center [494, 218] width 180 height 11
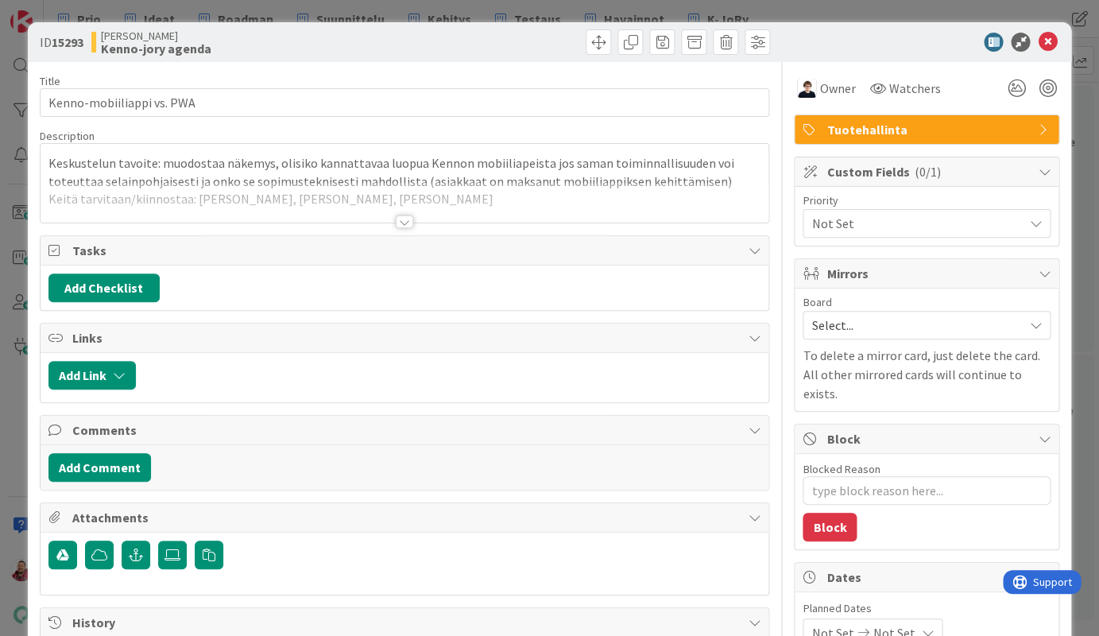
click at [261, 168] on p "Keskustelun tavoite: muodostaa näkemys, olisiko kannattavaa luopua Kennon mobii…" at bounding box center [404, 172] width 713 height 36
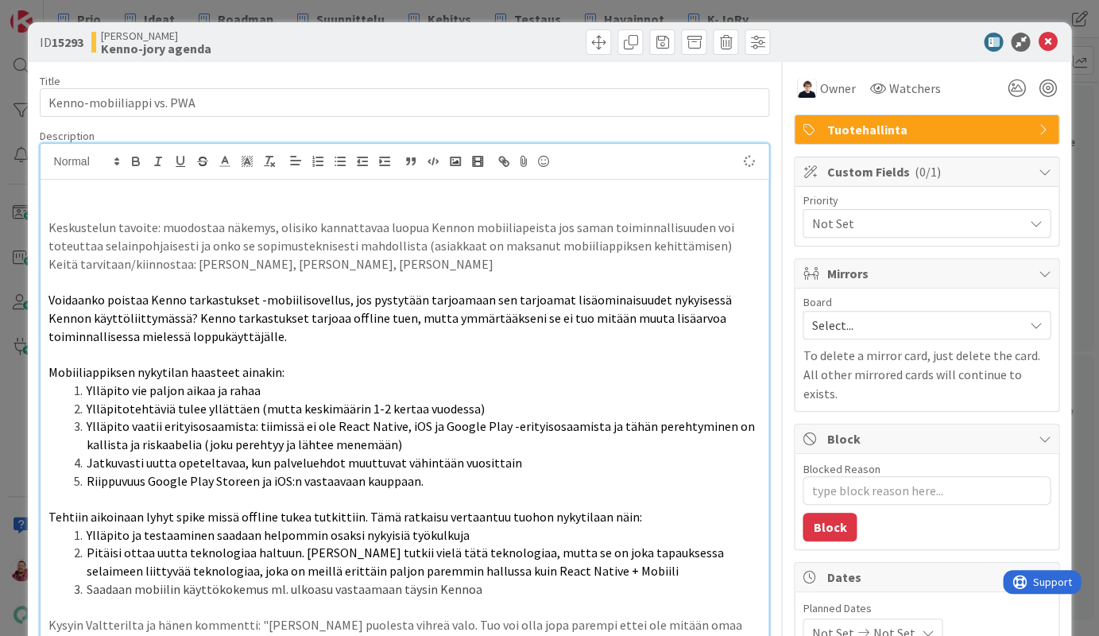
type textarea "x"
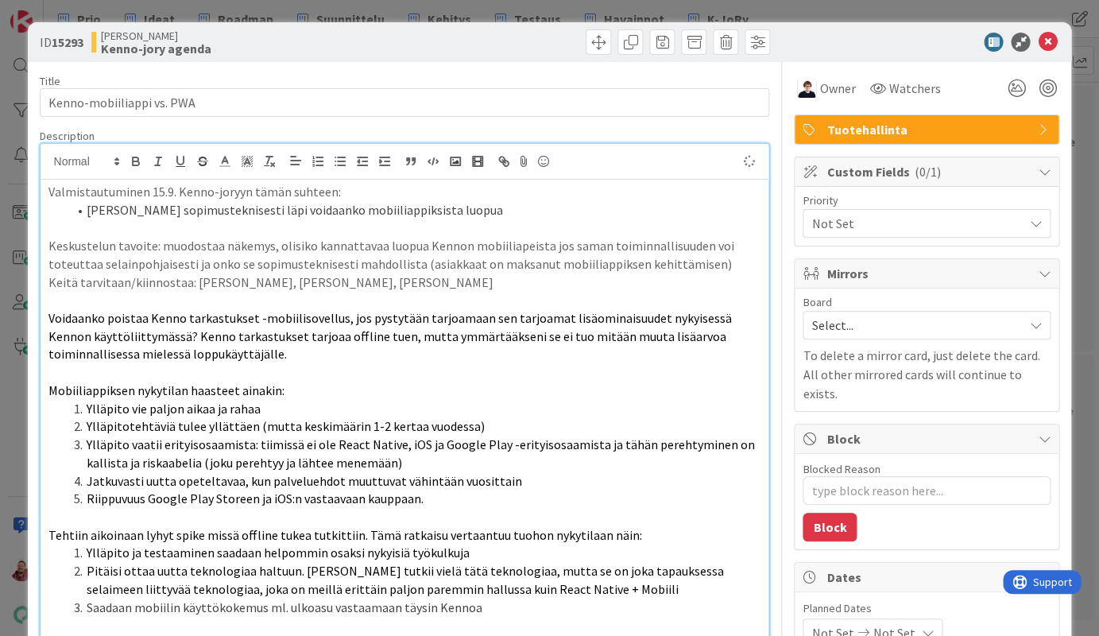
type textarea "x"
click at [945, 34] on icon at bounding box center [1047, 42] width 19 height 19
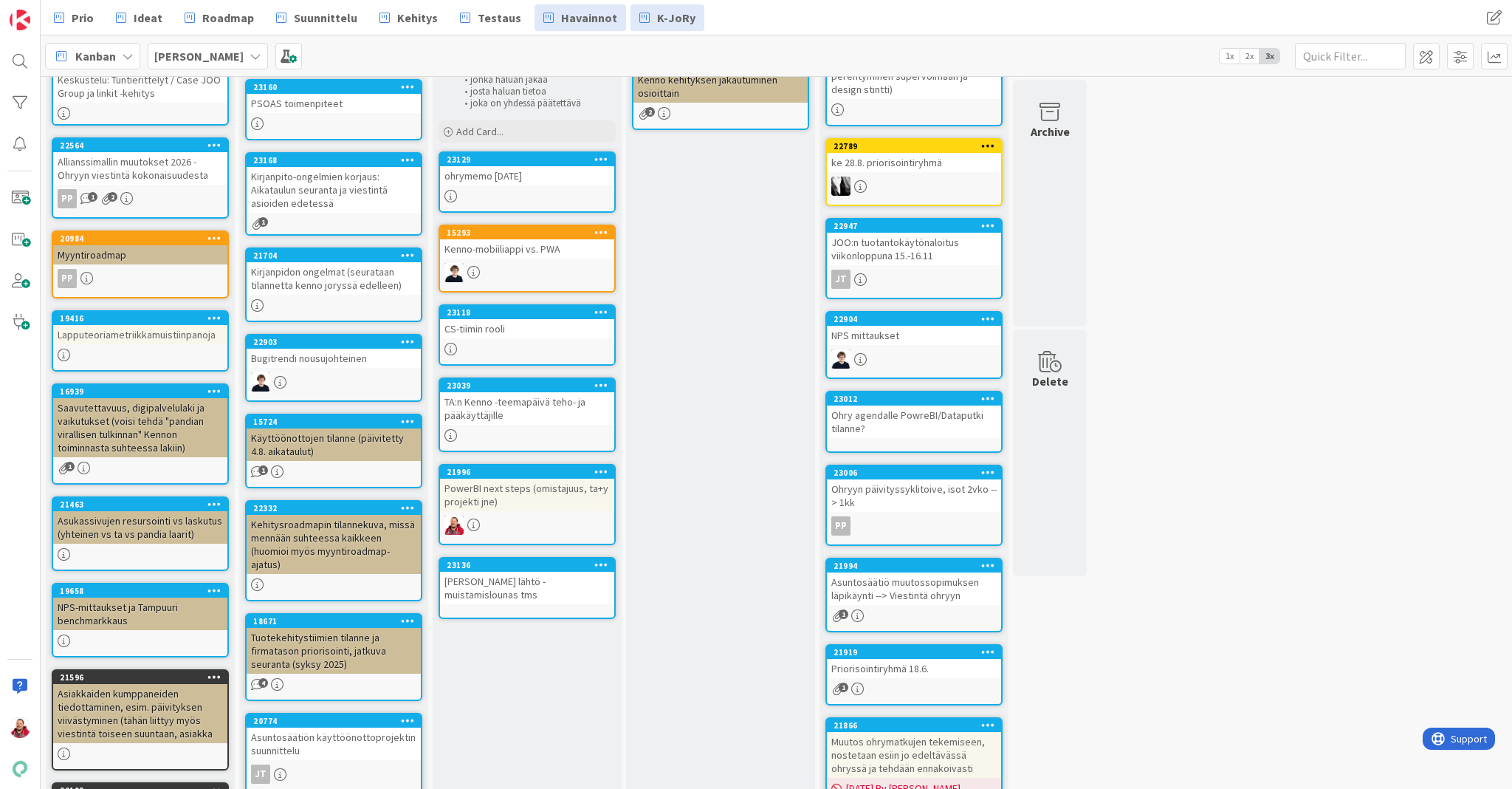
scroll to position [136, 0]
